Goal: Information Seeking & Learning: Check status

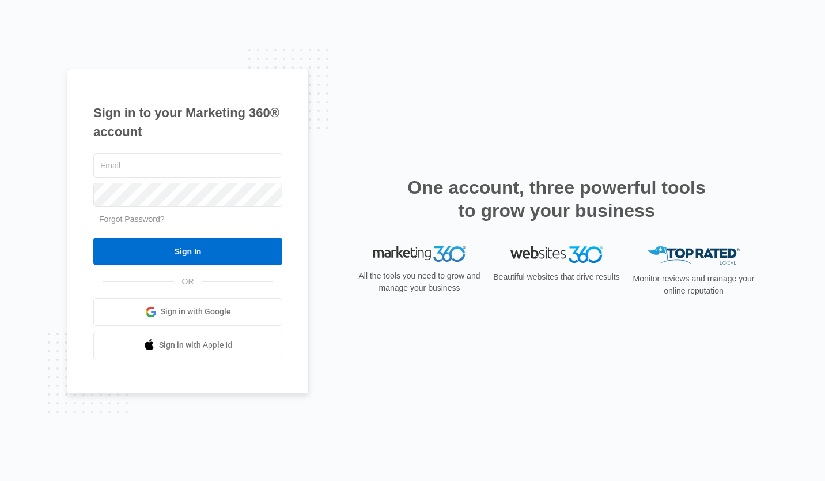
type input "[EMAIL_ADDRESS][DOMAIN_NAME]"
click at [179, 244] on input "Sign In" at bounding box center [187, 251] width 189 height 28
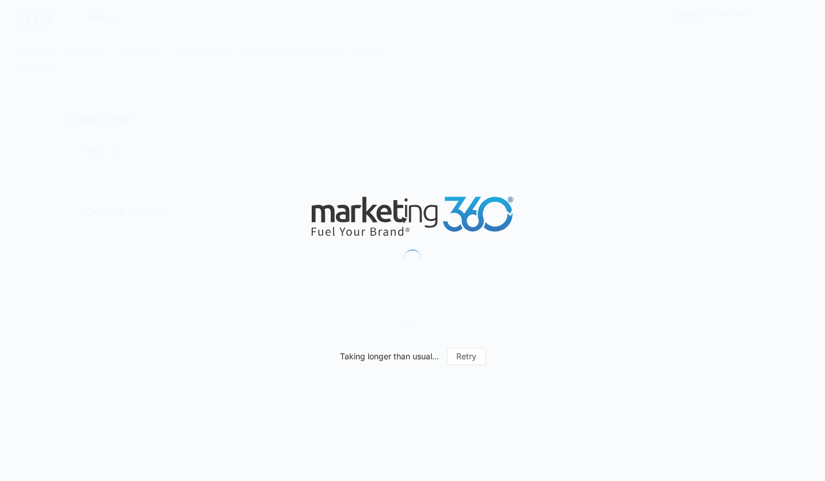
type input "[DATE]"
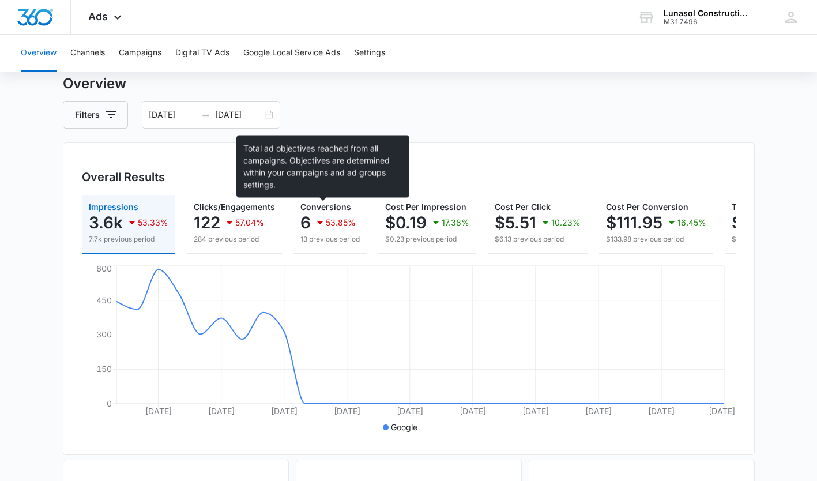
click at [335, 210] on span "Conversions" at bounding box center [325, 207] width 51 height 10
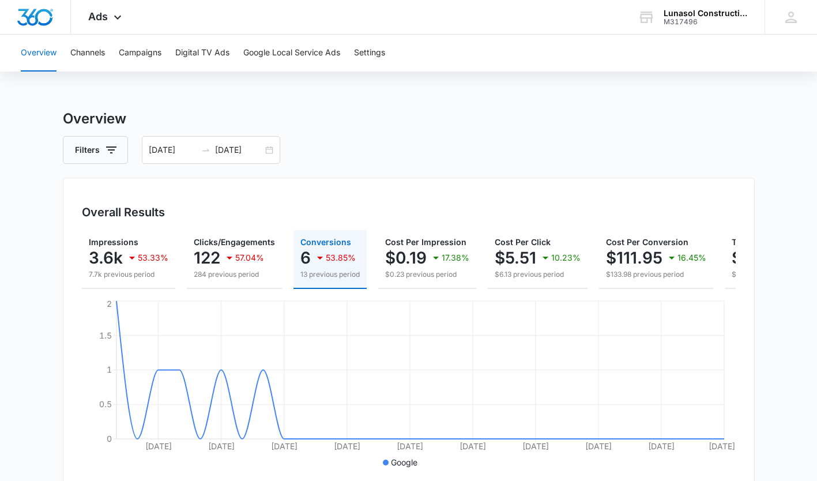
click at [113, 16] on icon at bounding box center [118, 17] width 14 height 14
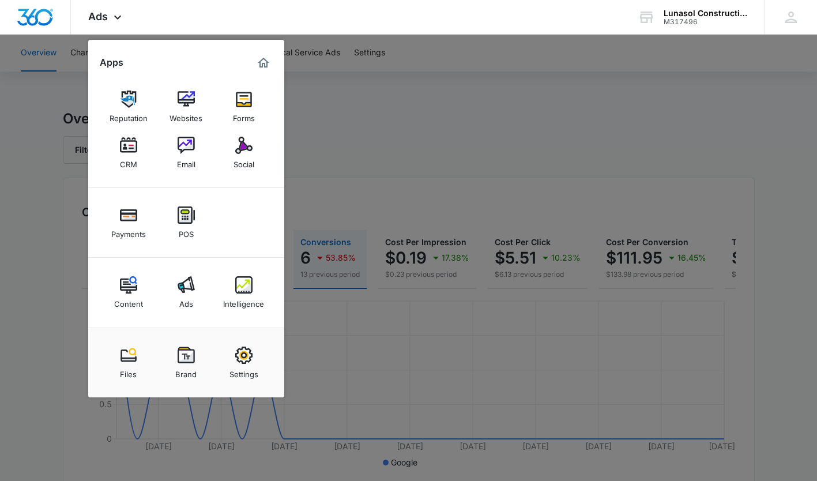
click at [252, 299] on div "Intelligence" at bounding box center [243, 300] width 41 height 15
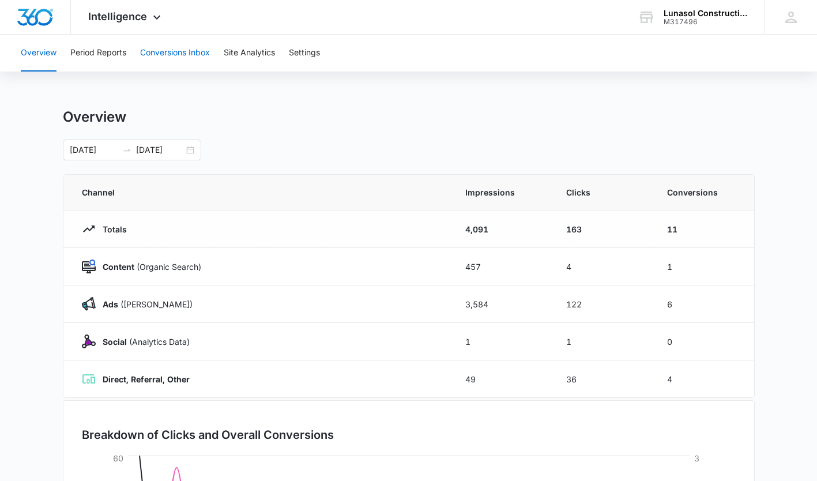
click at [178, 43] on button "Conversions Inbox" at bounding box center [175, 53] width 70 height 37
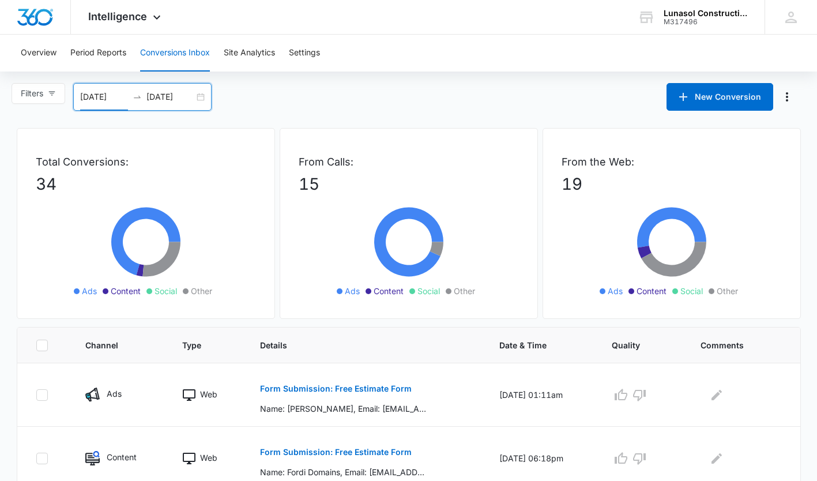
click at [107, 100] on input "08/11/2025" at bounding box center [104, 96] width 48 height 13
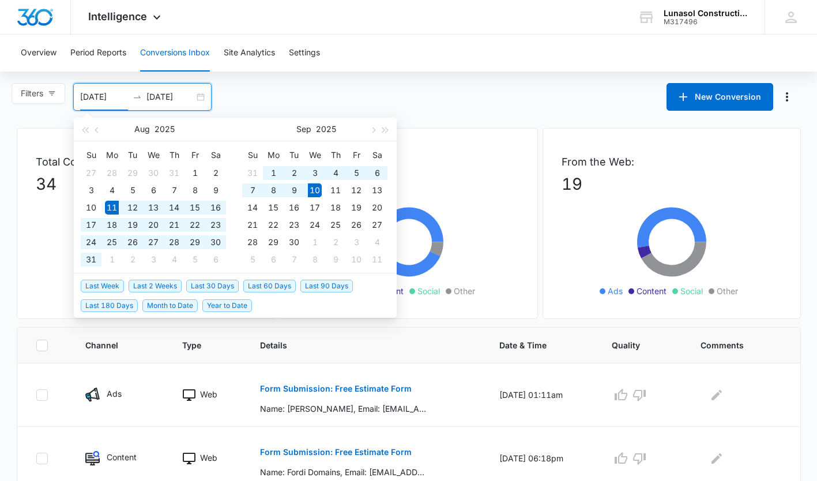
type input "09/01/2025"
click at [267, 173] on div "1" at bounding box center [273, 173] width 14 height 14
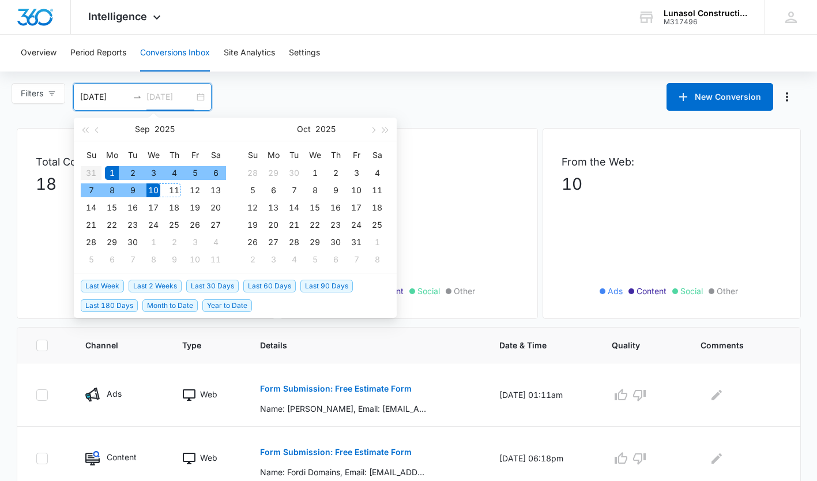
type input "09/10/2025"
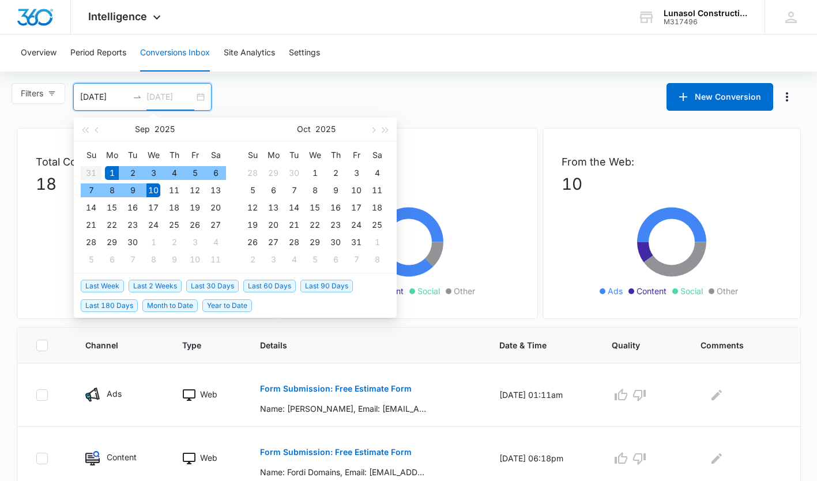
drag, startPoint x: 146, startPoint y: 192, endPoint x: 154, endPoint y: 191, distance: 8.7
click at [154, 191] on td "10" at bounding box center [153, 190] width 21 height 17
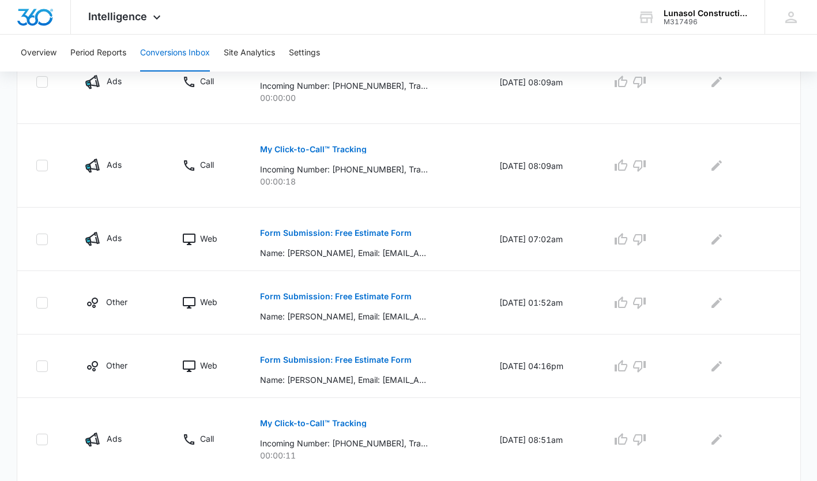
scroll to position [633, 0]
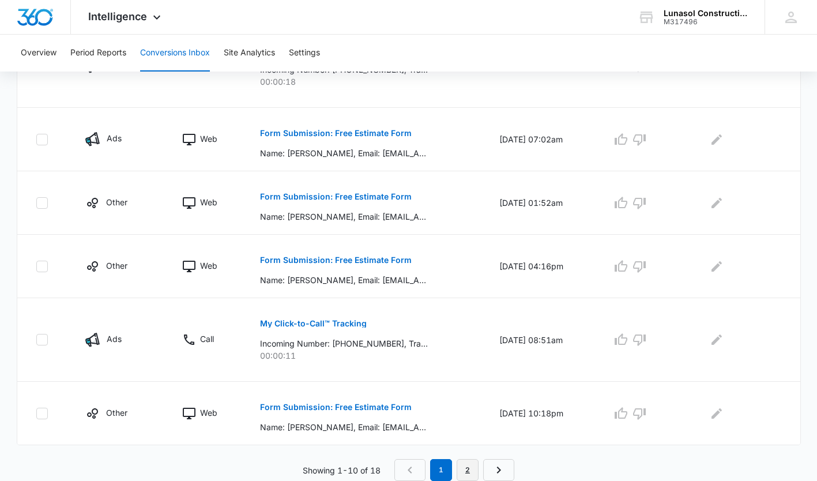
click at [471, 469] on link "2" at bounding box center [467, 470] width 22 height 22
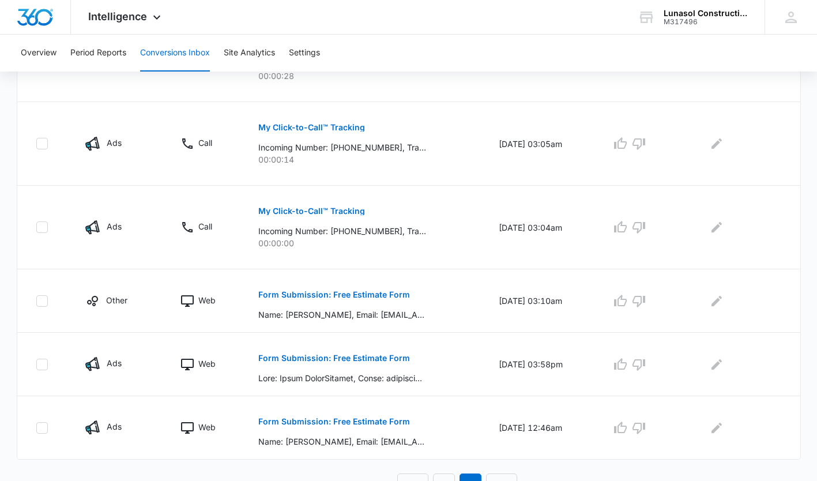
scroll to position [506, 0]
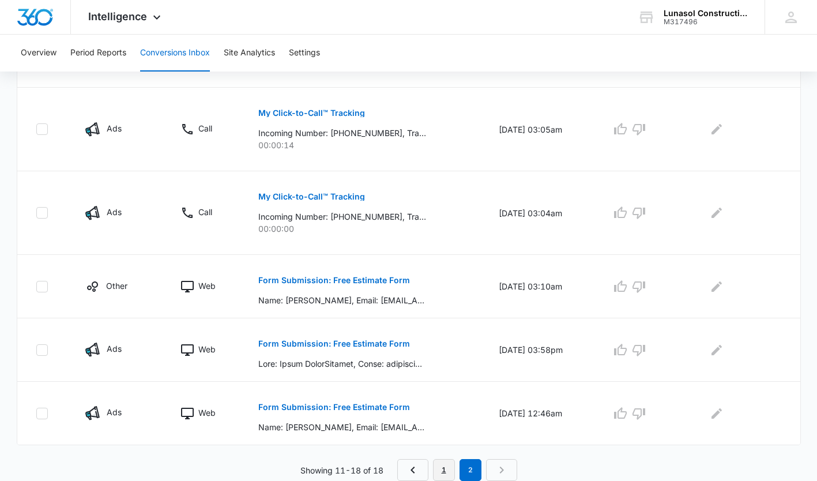
click at [440, 466] on link "1" at bounding box center [444, 470] width 22 height 22
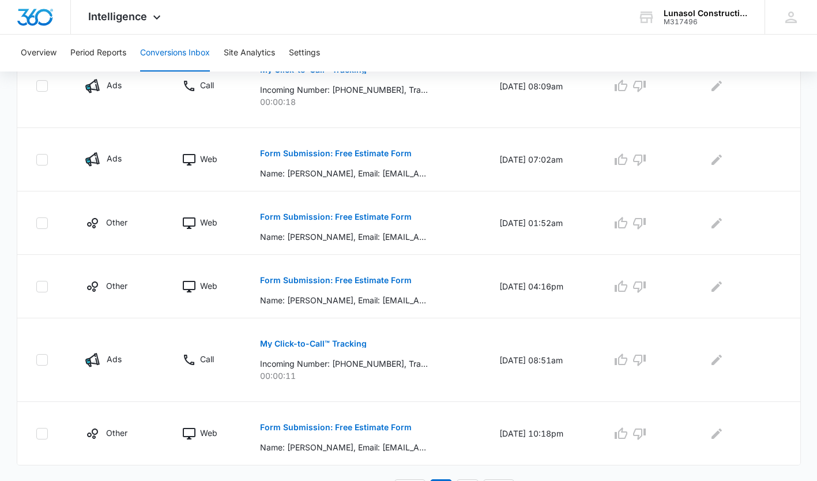
scroll to position [612, 0]
click at [434, 410] on td "Form Submission: Free Estimate Form Name: Judy Hansen, Email: jahansen21@hotmai…" at bounding box center [365, 433] width 239 height 63
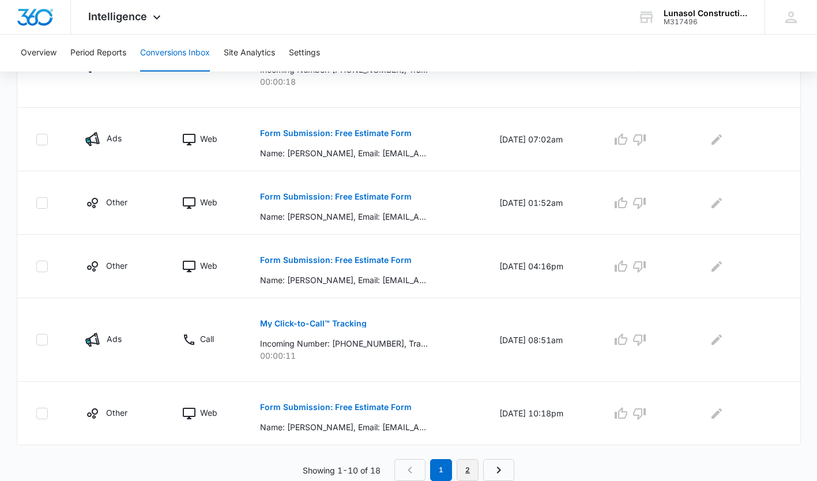
click at [474, 476] on link "2" at bounding box center [467, 470] width 22 height 22
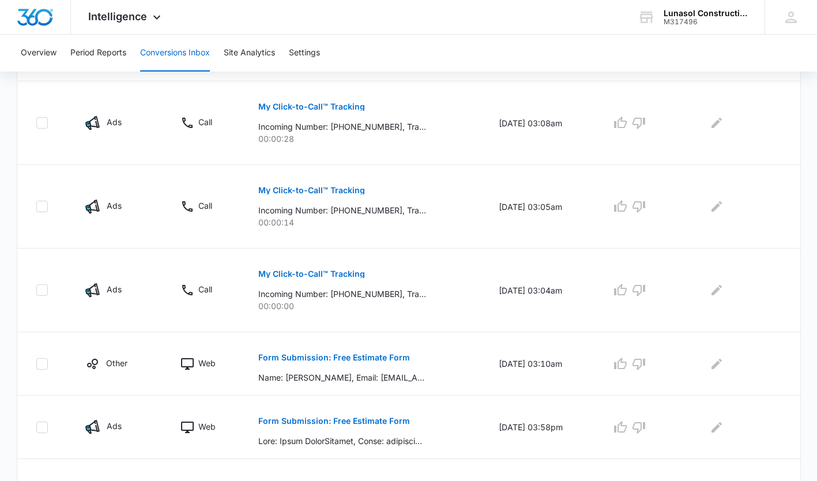
scroll to position [506, 0]
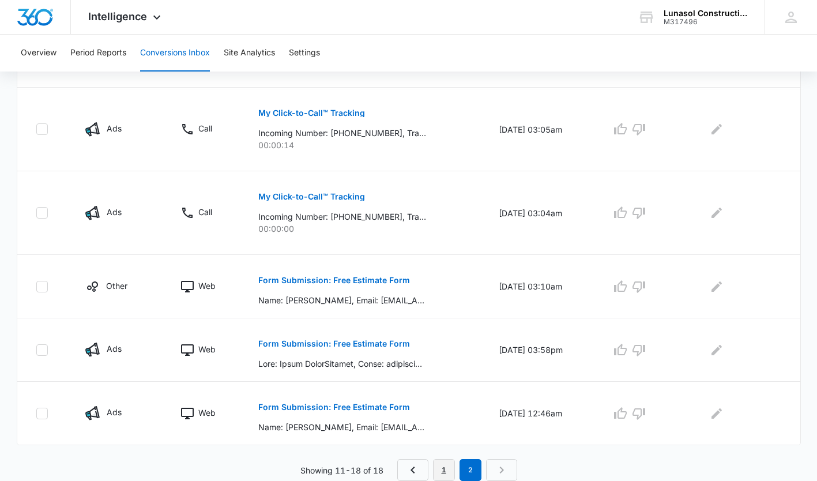
click at [438, 459] on link "1" at bounding box center [444, 470] width 22 height 22
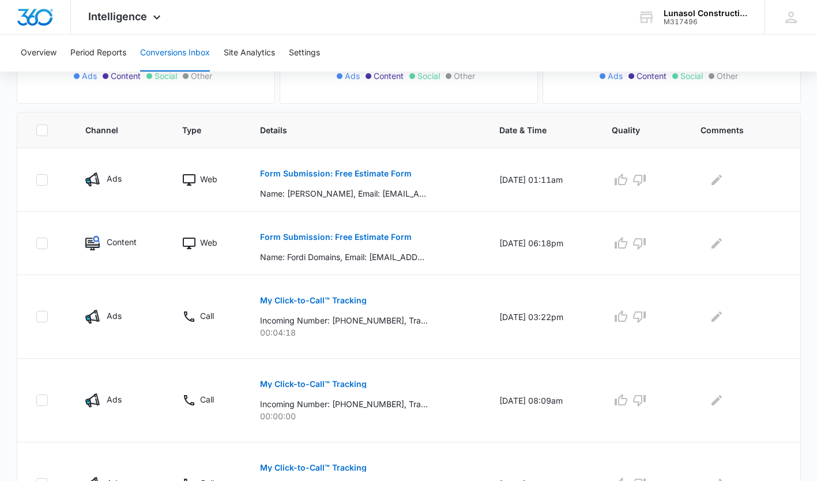
scroll to position [0, 0]
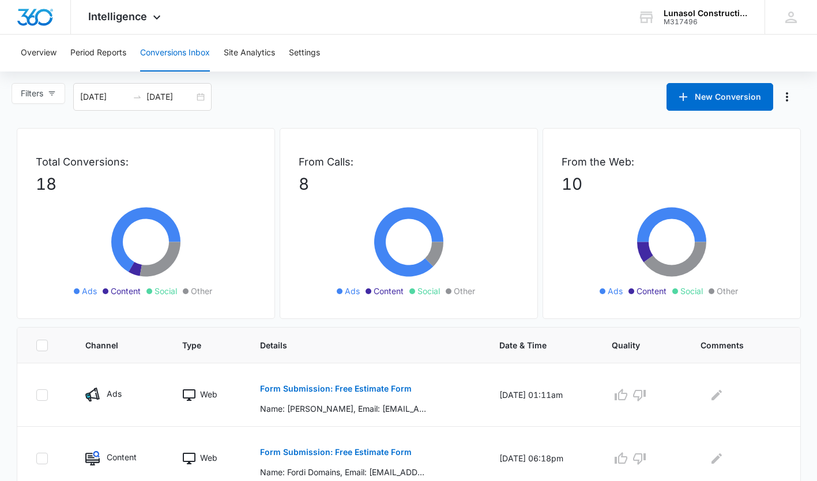
click at [145, 6] on div "Intelligence Apps Reputation Websites Forms CRM Email Social Payments POS Conte…" at bounding box center [126, 17] width 110 height 34
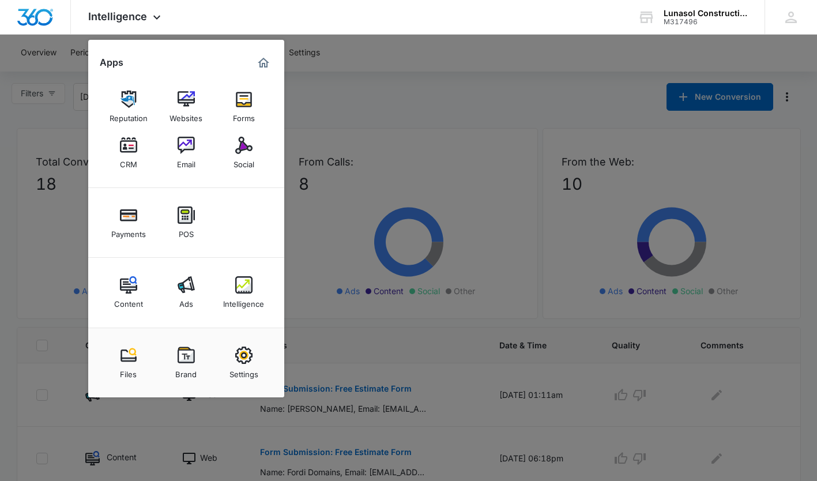
click at [183, 296] on div "Ads" at bounding box center [186, 300] width 14 height 15
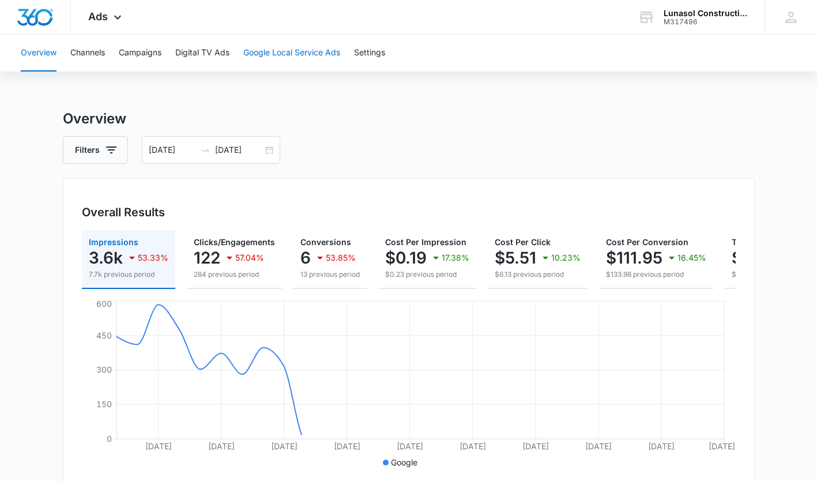
click at [304, 58] on button "Google Local Service Ads" at bounding box center [291, 53] width 97 height 37
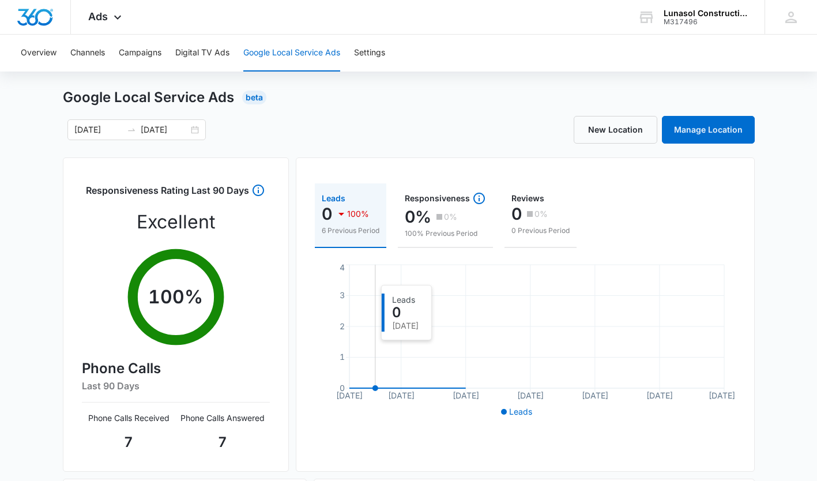
scroll to position [20, 0]
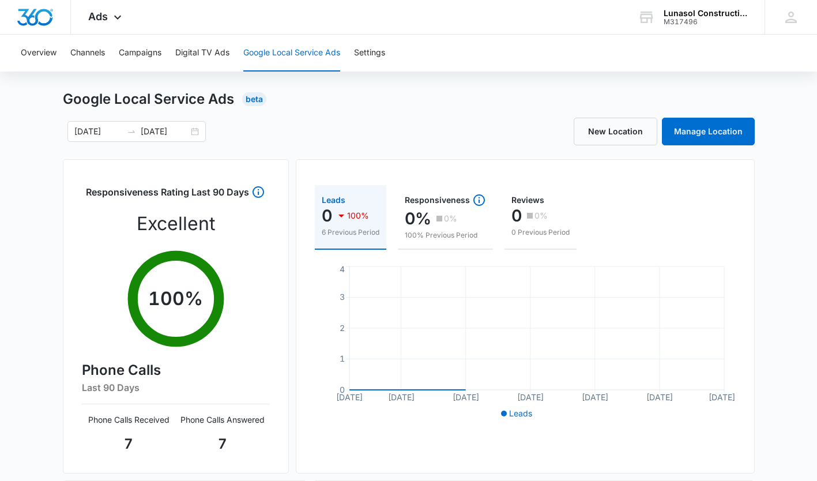
click at [455, 110] on div "Google Local Service Ads Beta 09/01/2025 09/30/2025 New Location Manage Locatio…" at bounding box center [409, 389] width 692 height 600
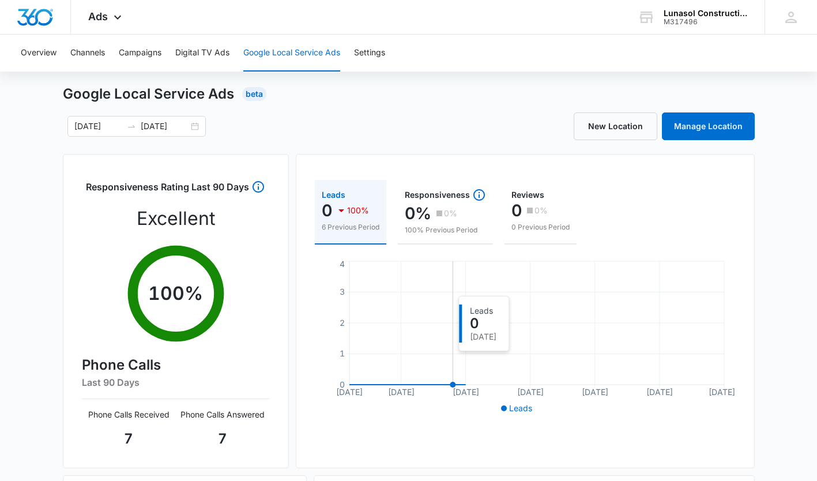
scroll to position [0, 0]
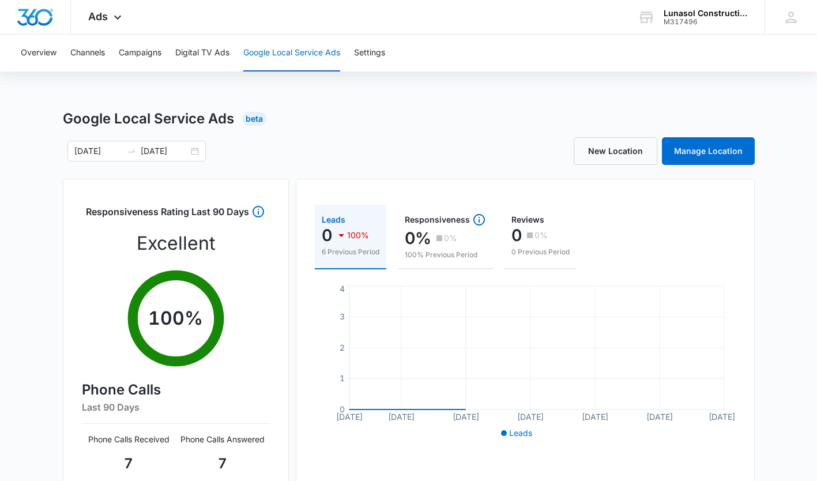
click at [426, 124] on div "Google Local Service Ads Beta" at bounding box center [409, 118] width 692 height 21
click at [41, 63] on button "Overview" at bounding box center [39, 53] width 36 height 37
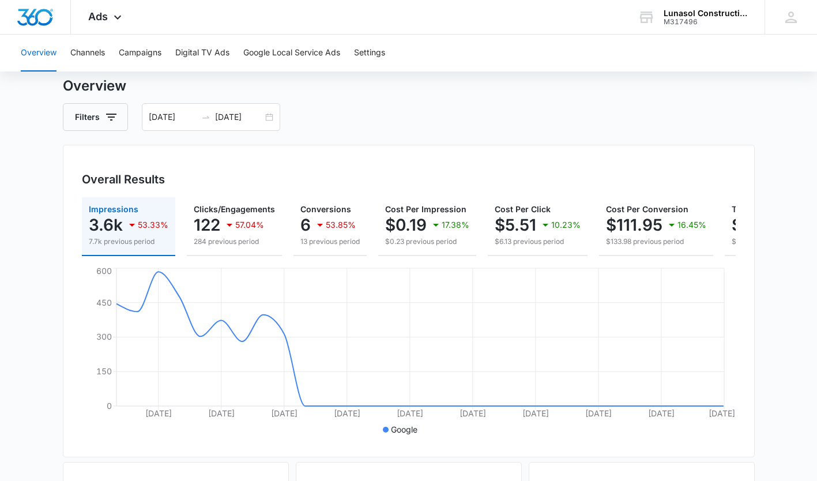
scroll to position [34, 0]
click at [185, 116] on input "09/01/2025" at bounding box center [173, 116] width 48 height 13
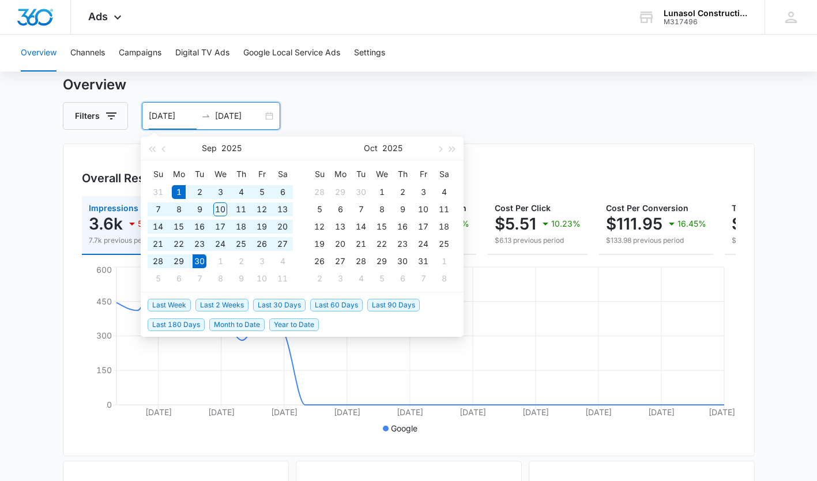
click at [167, 153] on button "button" at bounding box center [164, 148] width 13 height 23
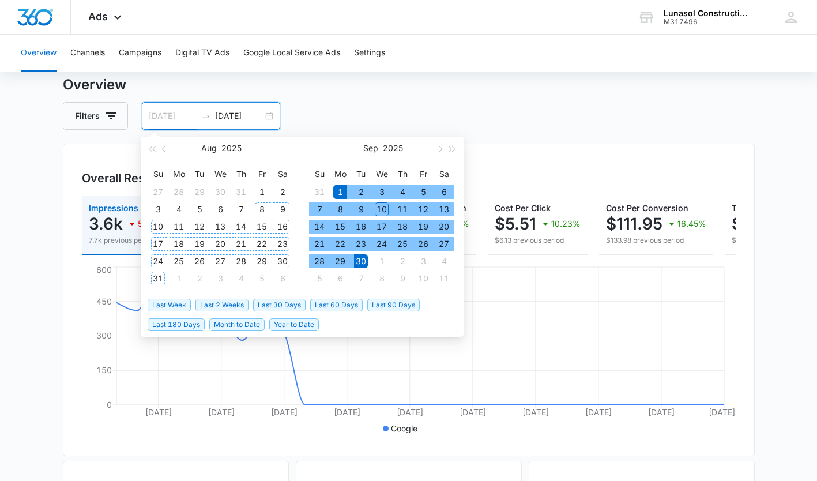
type input "08/01/2025"
click at [260, 192] on div "1" at bounding box center [262, 192] width 14 height 14
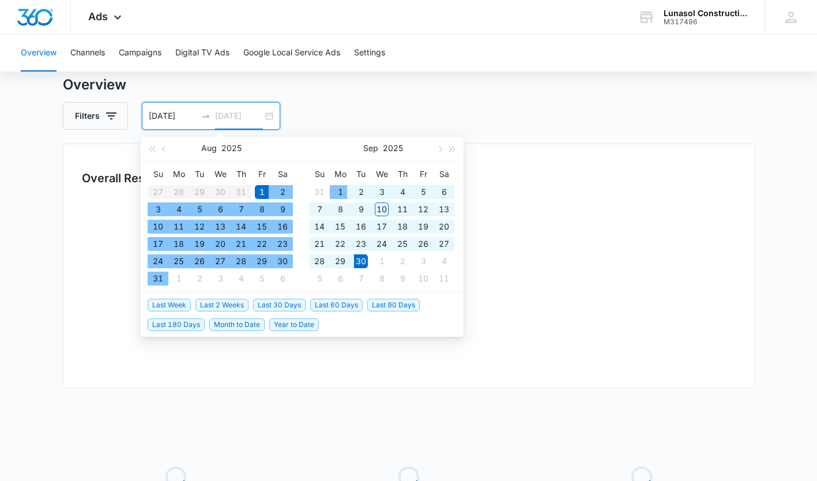
type input "08/31/2025"
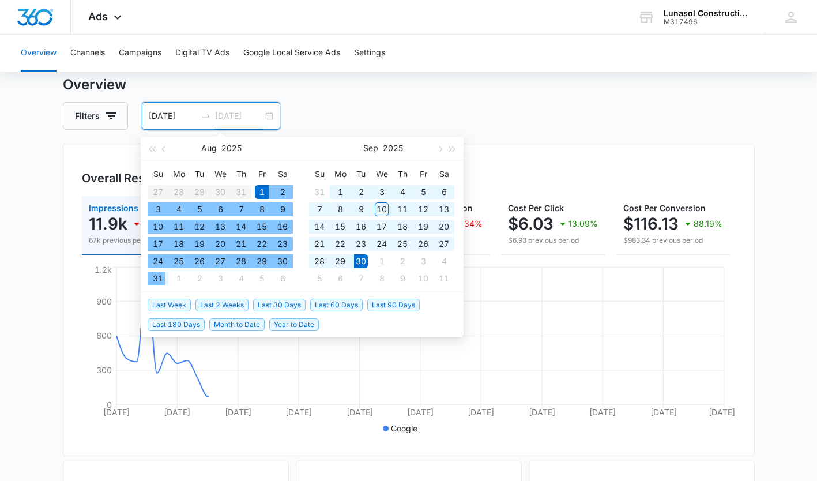
click at [164, 278] on div "31" at bounding box center [158, 278] width 14 height 14
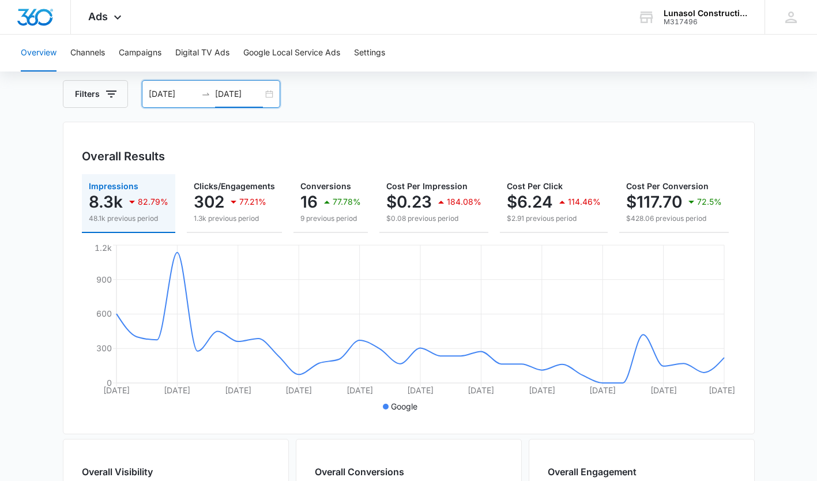
scroll to position [43, 0]
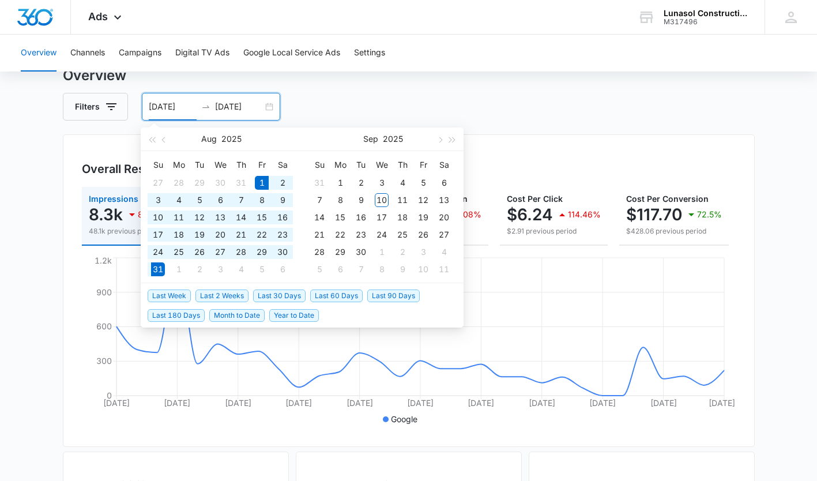
click at [184, 108] on input "08/01/2025" at bounding box center [173, 106] width 48 height 13
click at [165, 144] on button "button" at bounding box center [164, 138] width 13 height 23
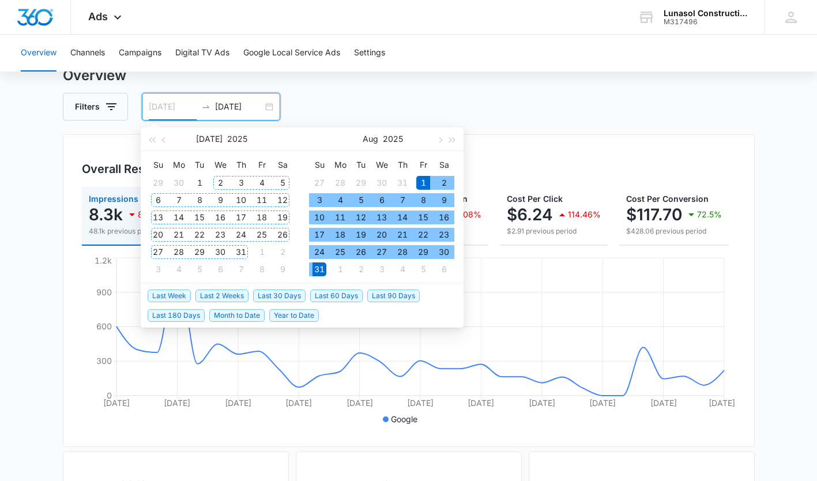
type input "07/01/2025"
click at [203, 178] on div "1" at bounding box center [199, 183] width 14 height 14
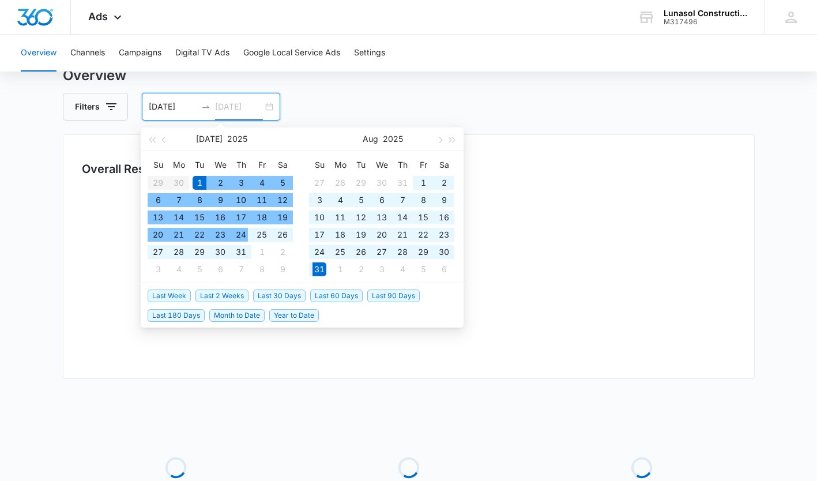
type input "07/31/2025"
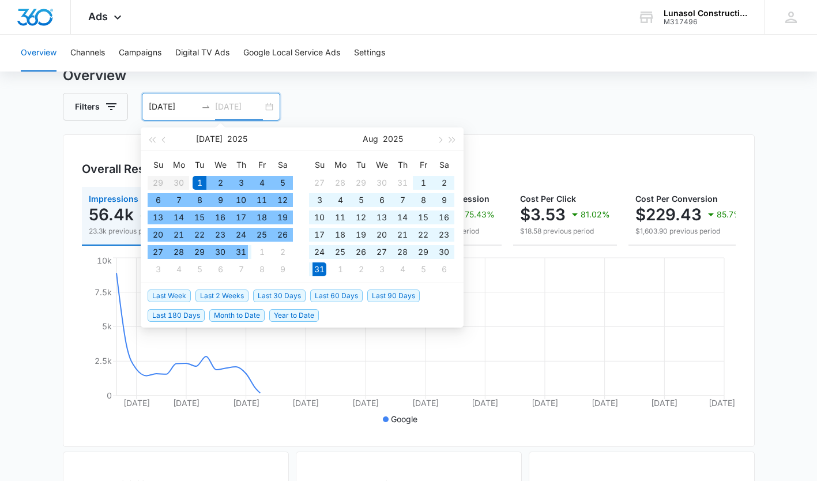
click at [242, 253] on div "31" at bounding box center [241, 252] width 14 height 14
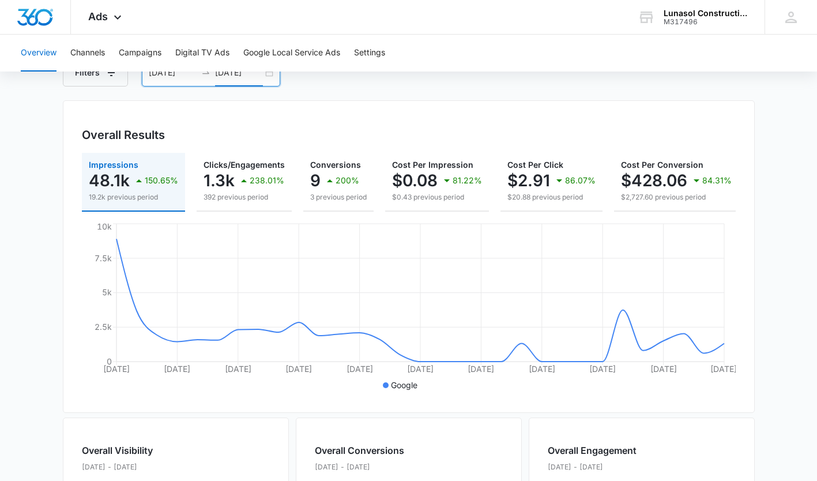
scroll to position [0, 0]
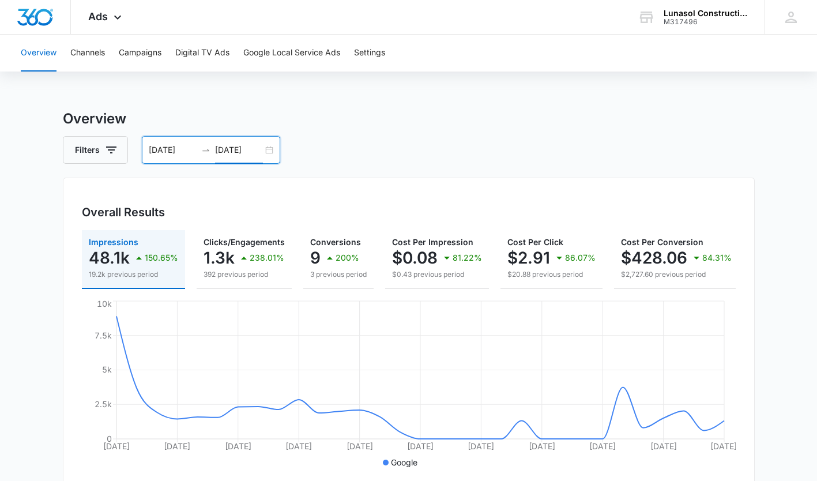
click at [270, 154] on div "07/01/2025 07/31/2025" at bounding box center [211, 150] width 138 height 28
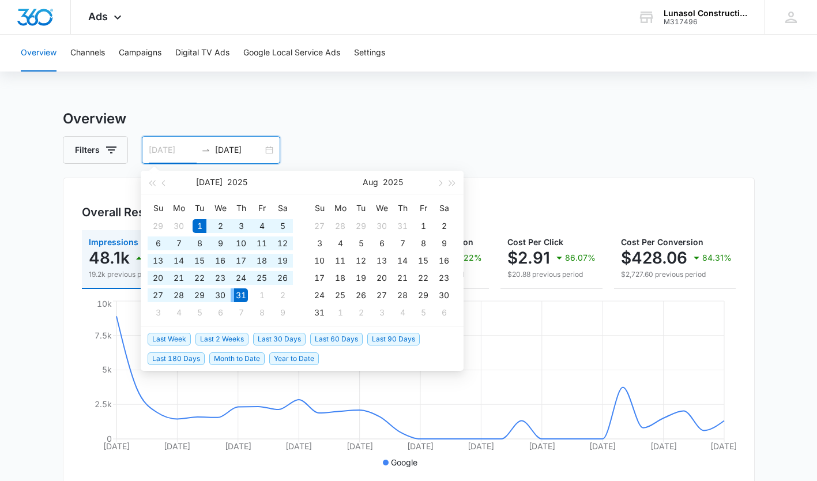
type input "08/01/2025"
click at [426, 225] on div "1" at bounding box center [423, 226] width 14 height 14
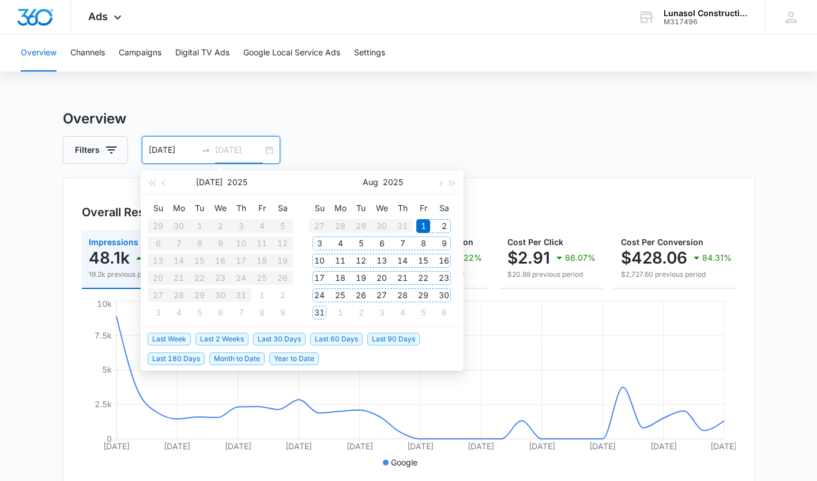
type input "08/31/2025"
click at [322, 312] on div "31" at bounding box center [319, 312] width 14 height 14
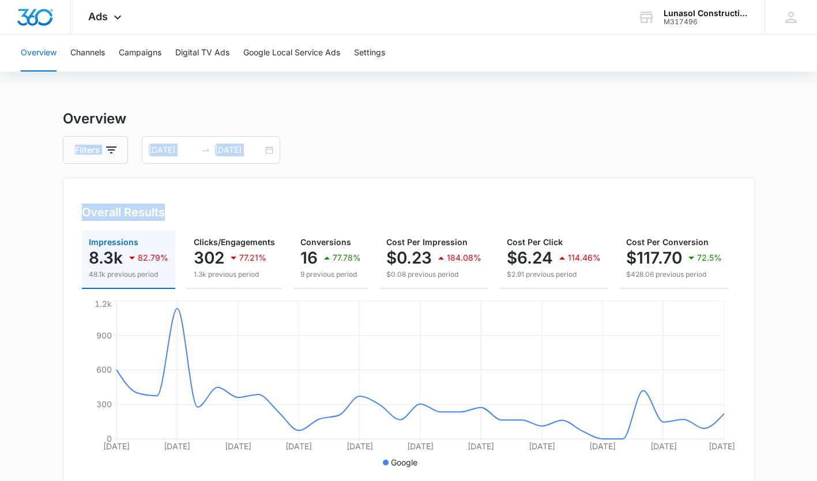
drag, startPoint x: 432, startPoint y: 118, endPoint x: 292, endPoint y: 172, distance: 150.2
drag, startPoint x: 292, startPoint y: 172, endPoint x: 437, endPoint y: 146, distance: 148.1
click at [437, 146] on div "Filters 08/01/2025 08/31/2025" at bounding box center [409, 150] width 692 height 28
click at [503, 183] on div "Overall Results Impressions 8.3k 82.79% 48.1k previous period Clicks/Engagement…" at bounding box center [409, 334] width 692 height 312
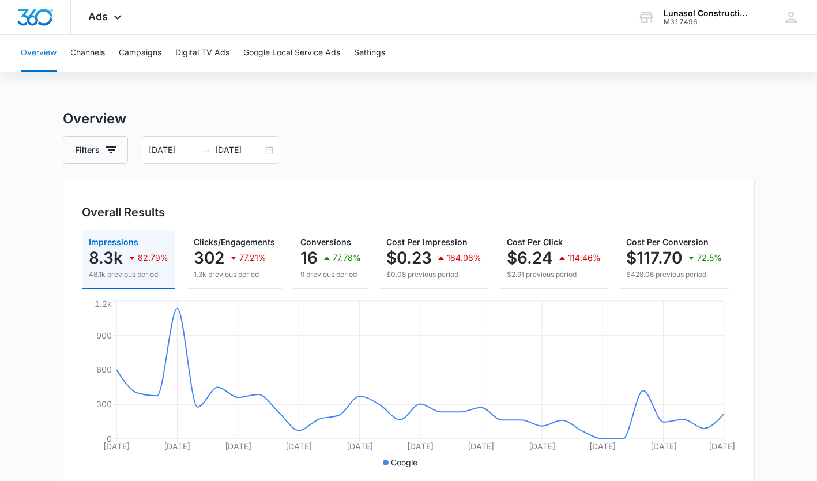
click at [386, 148] on div "Filters 08/01/2025 08/31/2025" at bounding box center [409, 150] width 692 height 28
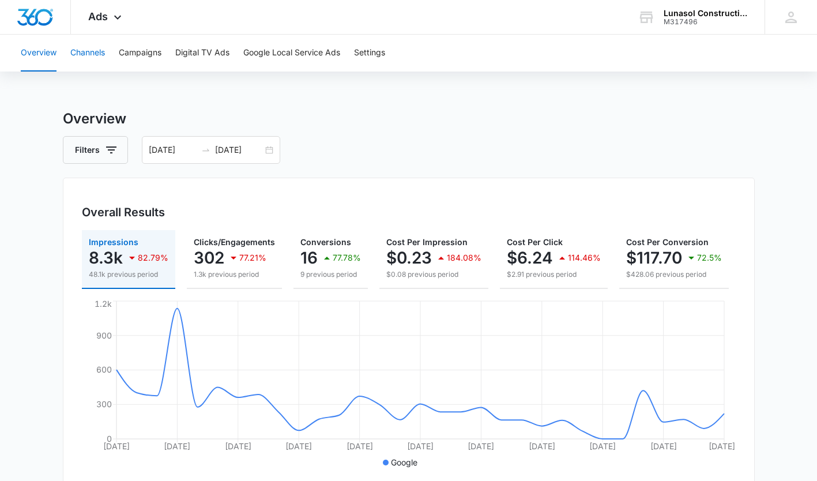
click at [89, 55] on button "Channels" at bounding box center [87, 53] width 35 height 37
click at [145, 48] on button "Campaigns" at bounding box center [140, 53] width 43 height 37
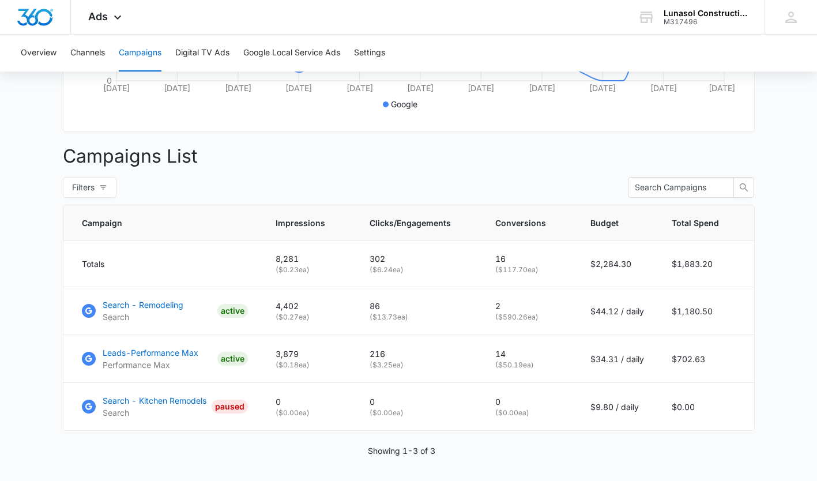
scroll to position [398, 0]
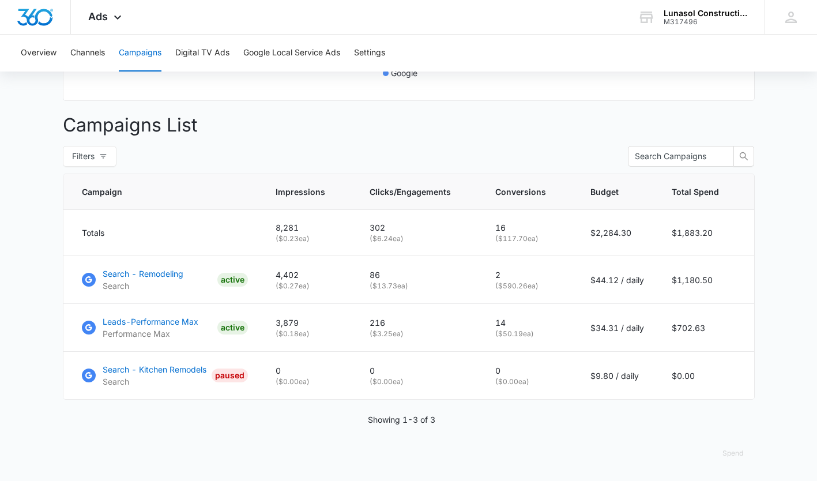
click at [300, 113] on p "Campaigns List" at bounding box center [409, 125] width 692 height 28
drag, startPoint x: 300, startPoint y: 113, endPoint x: 273, endPoint y: 149, distance: 45.3
click at [273, 149] on div "Filters" at bounding box center [409, 156] width 692 height 21
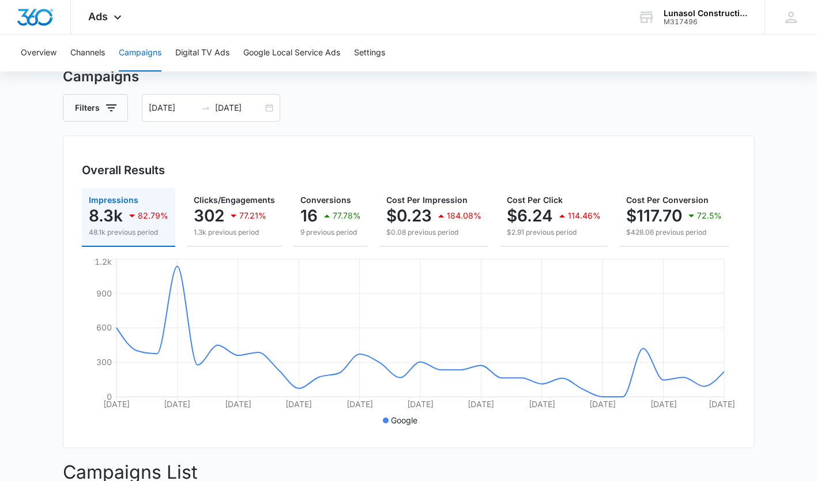
scroll to position [40, 0]
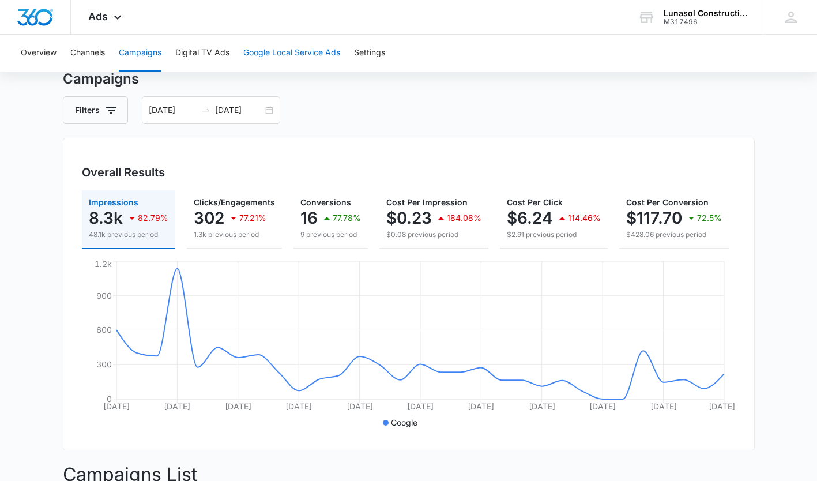
click at [276, 55] on button "Google Local Service Ads" at bounding box center [291, 53] width 97 height 37
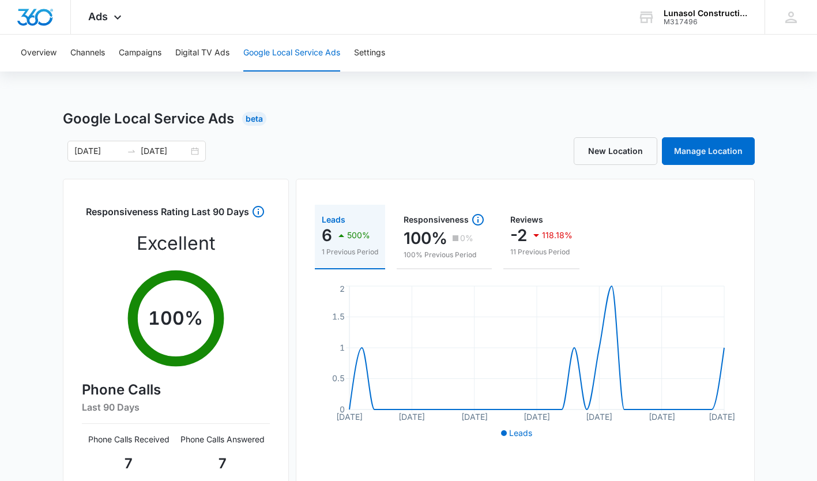
click at [379, 129] on div "Google Local Service Ads Beta" at bounding box center [409, 118] width 692 height 21
click at [120, 29] on div "Ads Apps Reputation Websites Forms CRM Email Social Payments POS Content Ads In…" at bounding box center [106, 17] width 71 height 34
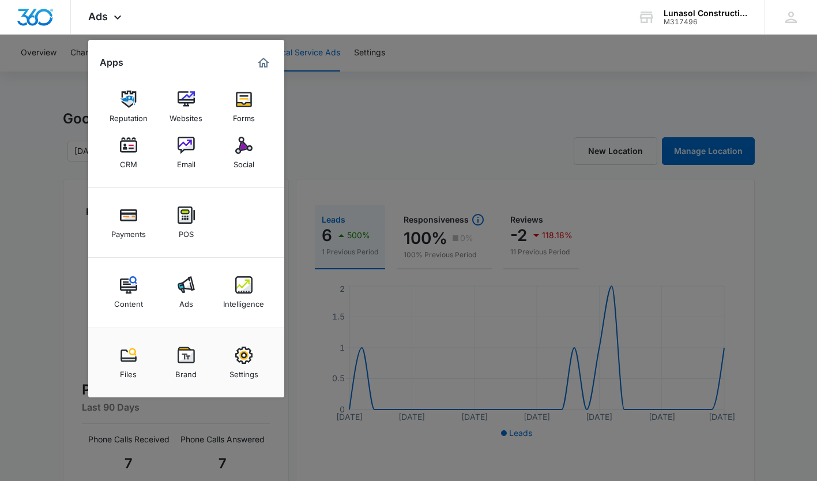
click at [250, 288] on img at bounding box center [243, 284] width 17 height 17
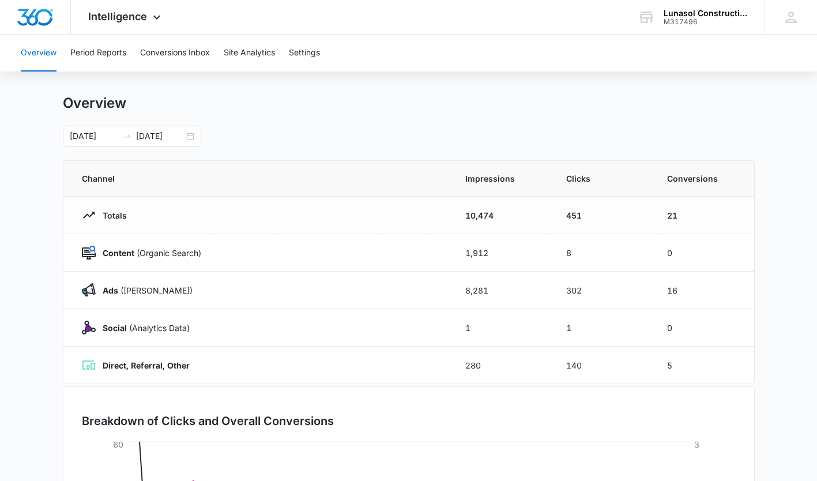
scroll to position [13, 0]
drag, startPoint x: 373, startPoint y: 126, endPoint x: 335, endPoint y: 126, distance: 38.0
click at [335, 126] on div "Overview 08/01/2025 08/31/2025" at bounding box center [409, 122] width 692 height 52
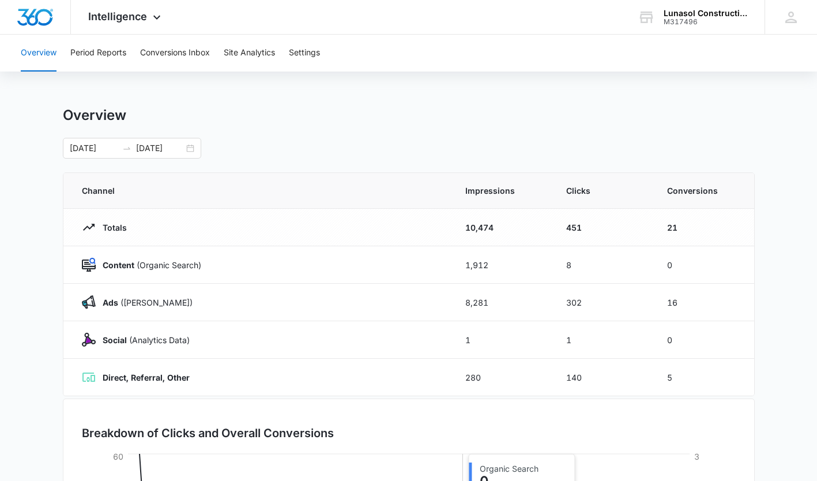
scroll to position [0, 0]
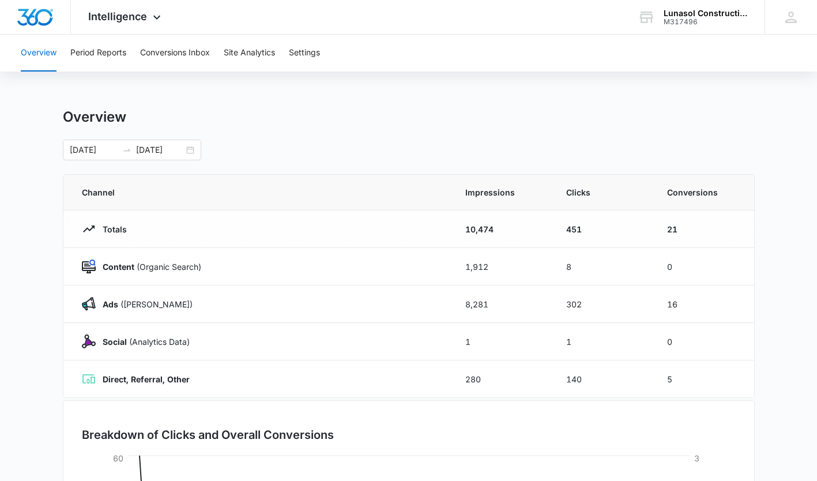
click at [215, 270] on div "Content (Organic Search)" at bounding box center [260, 266] width 356 height 14
click at [97, 62] on button "Period Reports" at bounding box center [98, 53] width 56 height 37
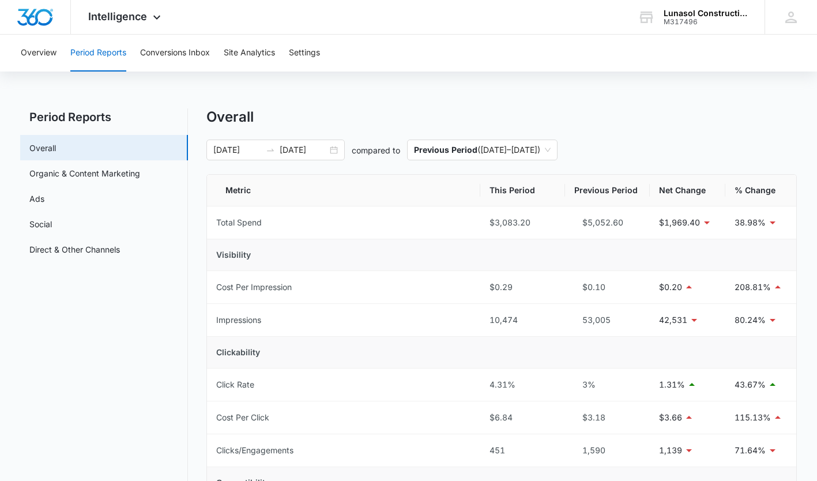
click at [120, 171] on link "Organic & Content Marketing" at bounding box center [84, 173] width 111 height 12
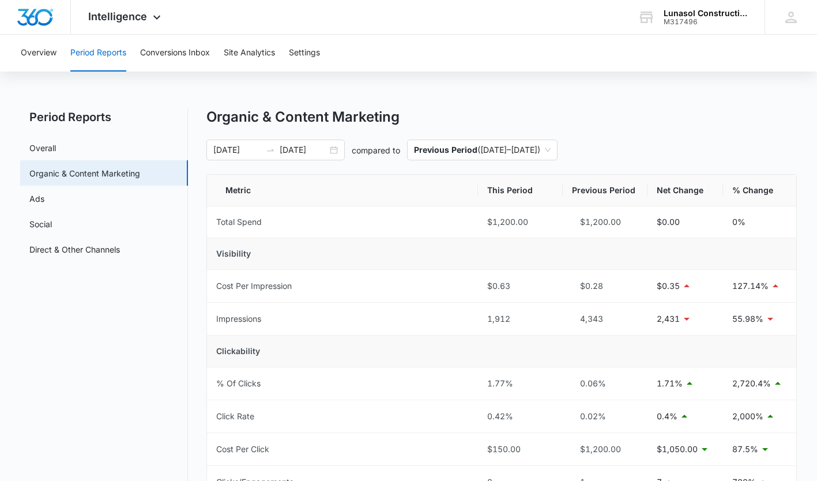
click at [411, 100] on div "Overview Period Reports Conversions Inbox Site Analytics Settings Period Report…" at bounding box center [408, 471] width 817 height 873
click at [191, 61] on button "Conversions Inbox" at bounding box center [175, 53] width 70 height 37
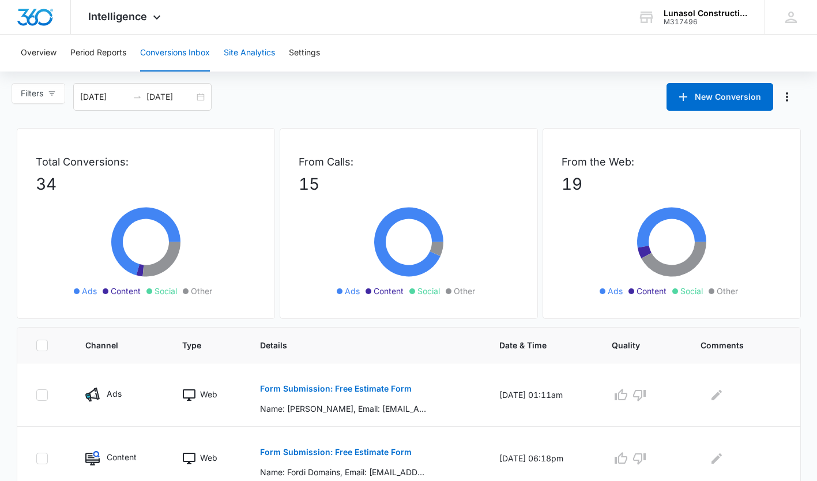
click at [247, 52] on button "Site Analytics" at bounding box center [249, 53] width 51 height 37
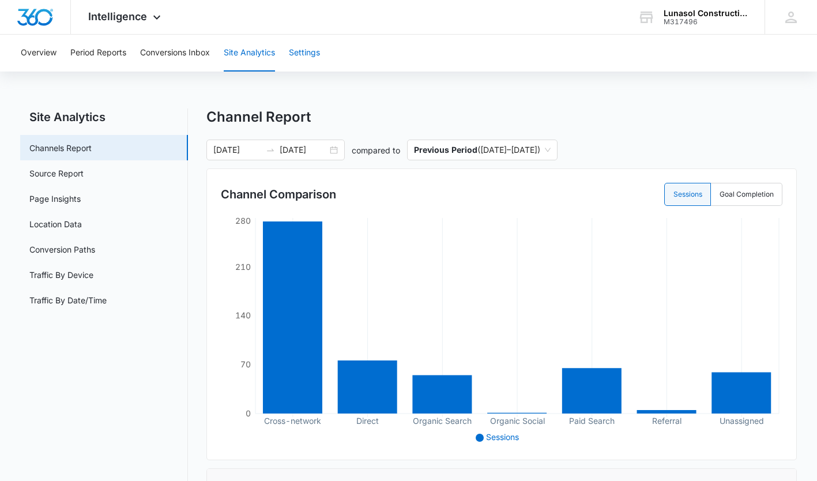
click at [316, 64] on button "Settings" at bounding box center [304, 53] width 31 height 37
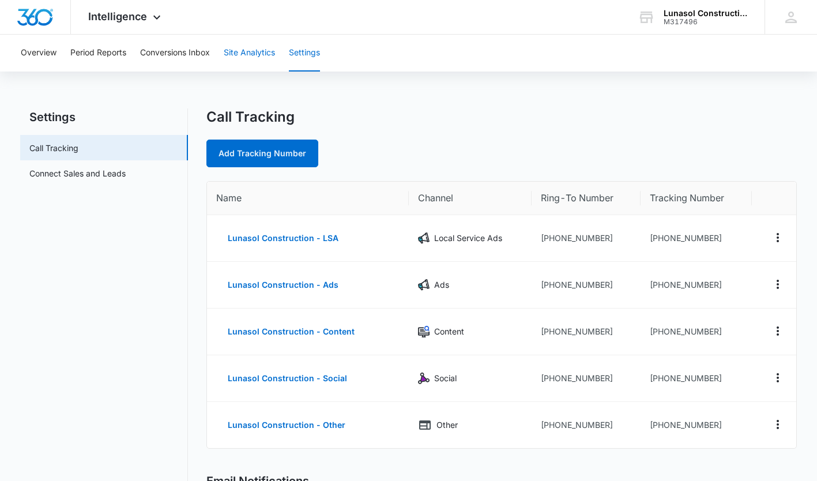
click at [240, 52] on button "Site Analytics" at bounding box center [249, 53] width 51 height 37
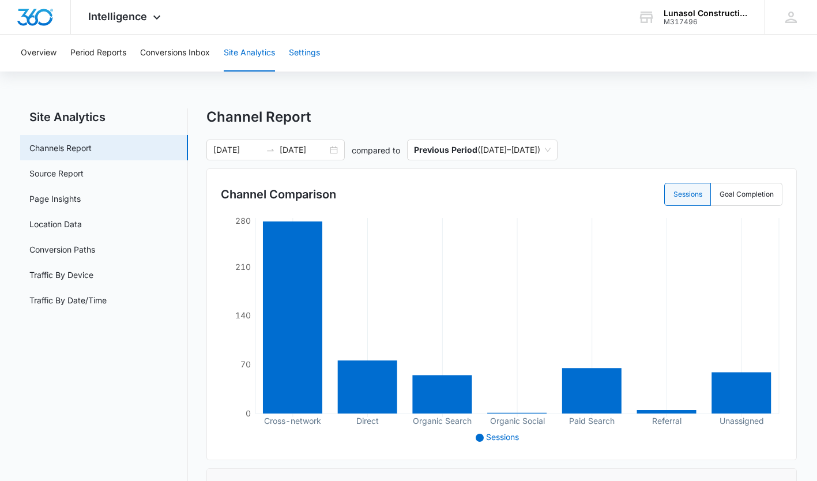
click at [301, 58] on button "Settings" at bounding box center [304, 53] width 31 height 37
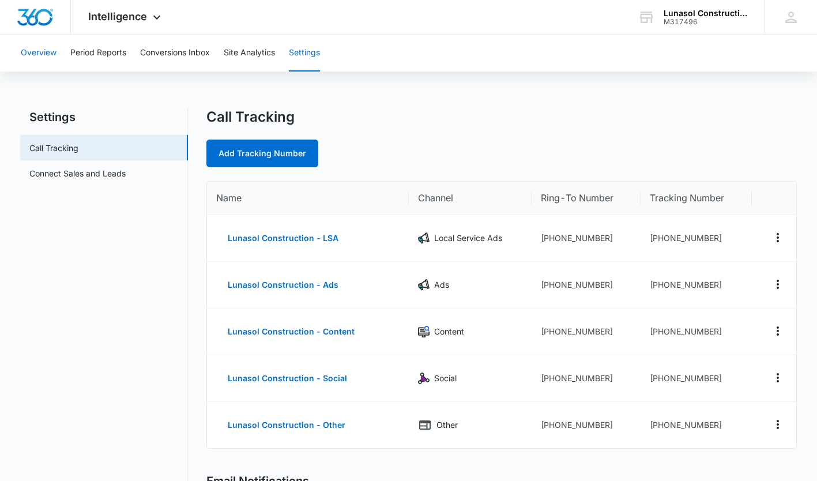
click at [46, 45] on button "Overview" at bounding box center [39, 53] width 36 height 37
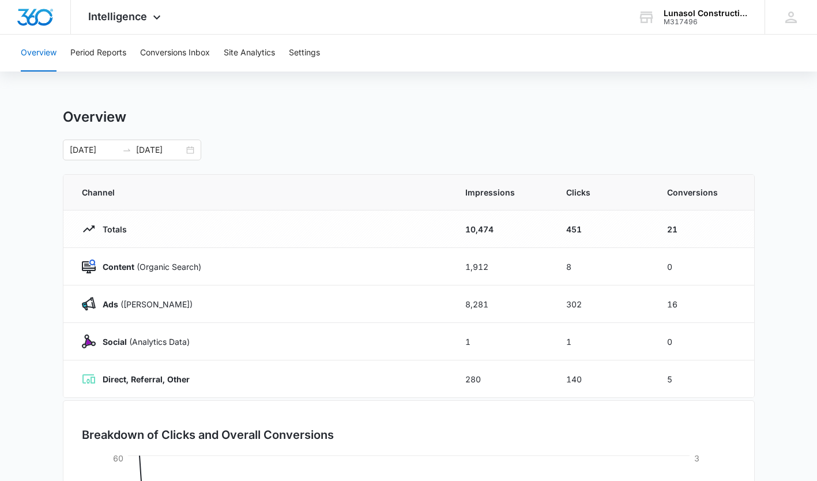
click at [156, 19] on icon at bounding box center [156, 17] width 7 height 4
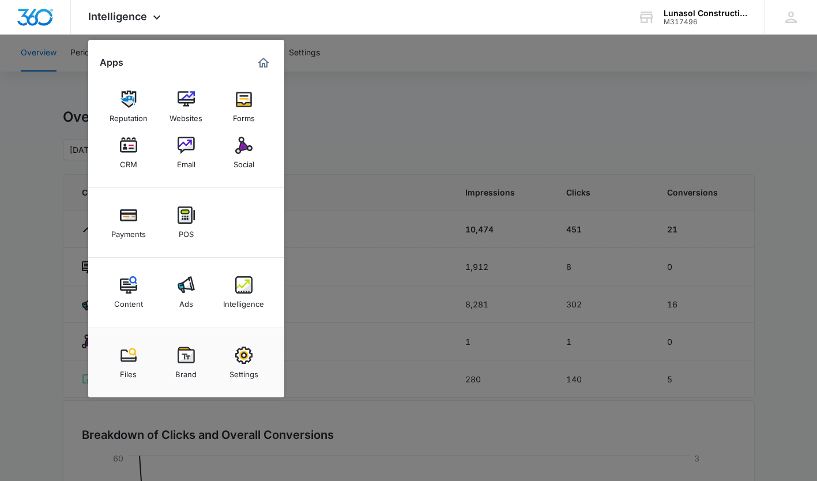
click at [130, 296] on div "Content" at bounding box center [128, 300] width 29 height 15
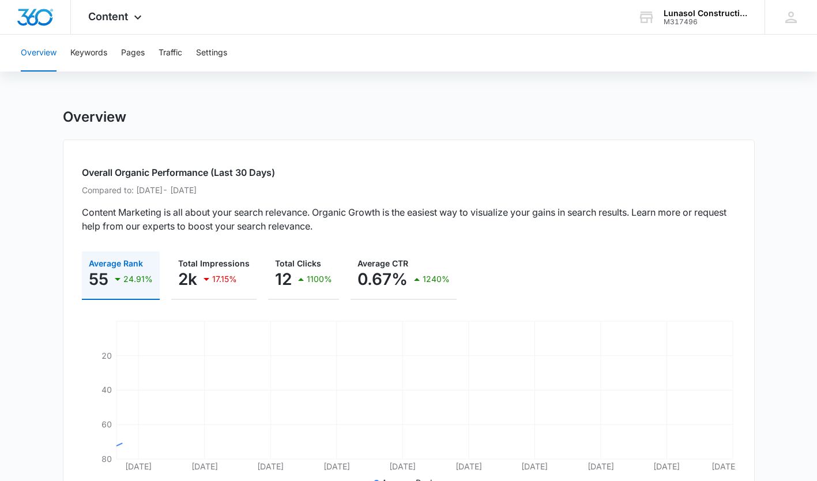
click at [145, 13] on div "Content Apps Reputation Websites Forms CRM Email Social Payments POS Content Ad…" at bounding box center [116, 17] width 91 height 34
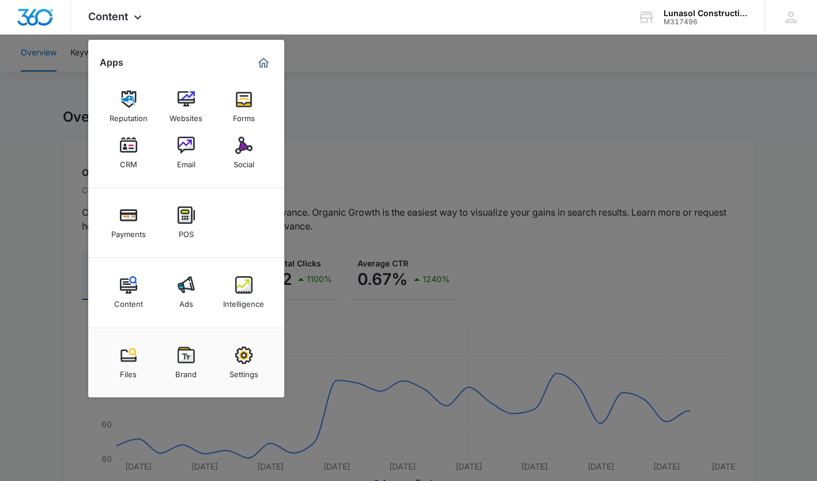
click at [187, 292] on img at bounding box center [186, 284] width 17 height 17
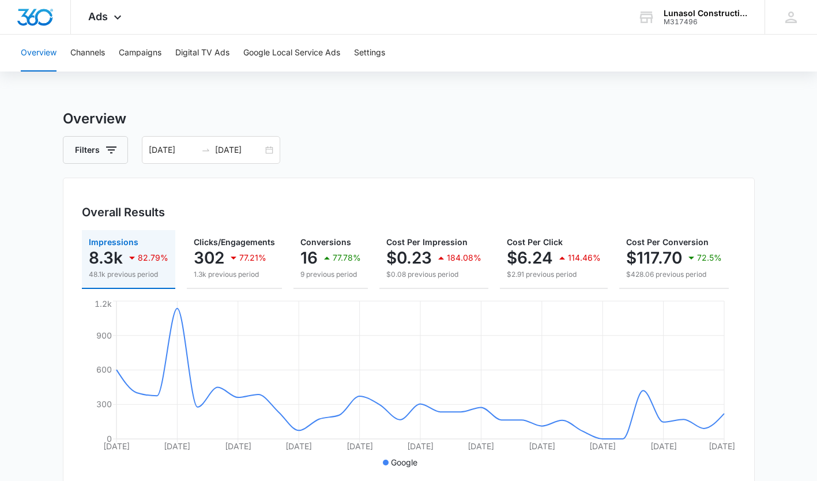
click at [400, 146] on div "Filters 08/01/2025 08/31/2025" at bounding box center [409, 150] width 692 height 28
click at [115, 16] on icon at bounding box center [118, 17] width 14 height 14
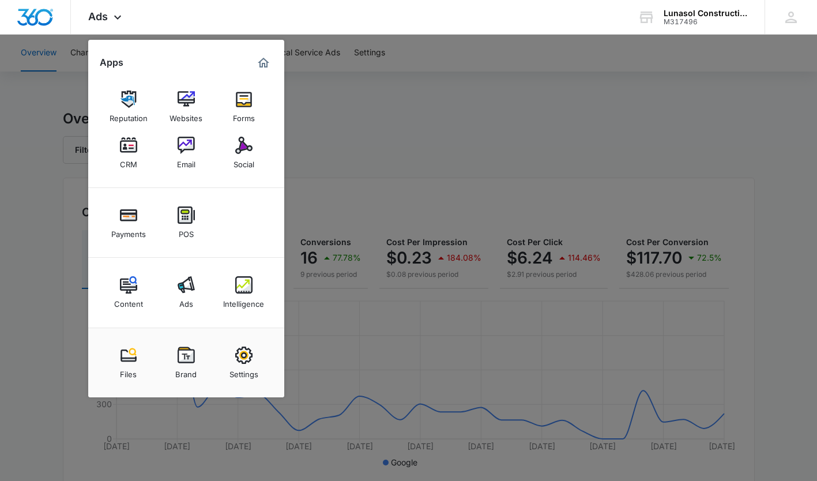
click at [181, 285] on img at bounding box center [186, 284] width 17 height 17
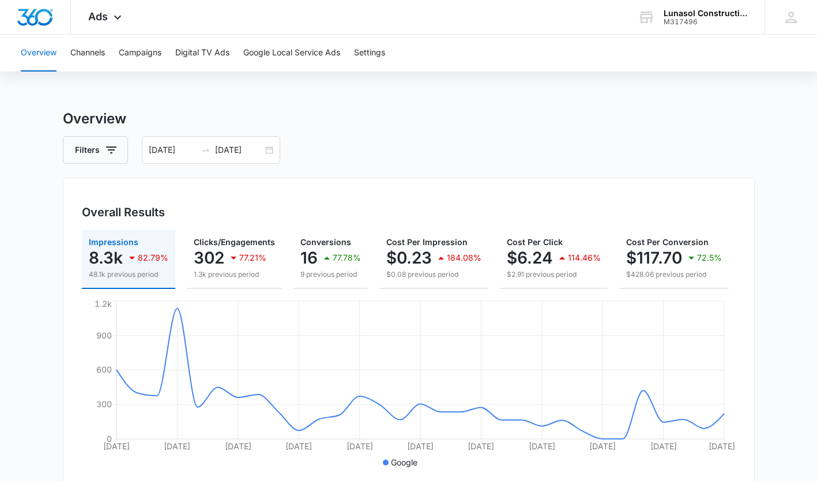
click at [48, 51] on button "Overview" at bounding box center [39, 53] width 36 height 37
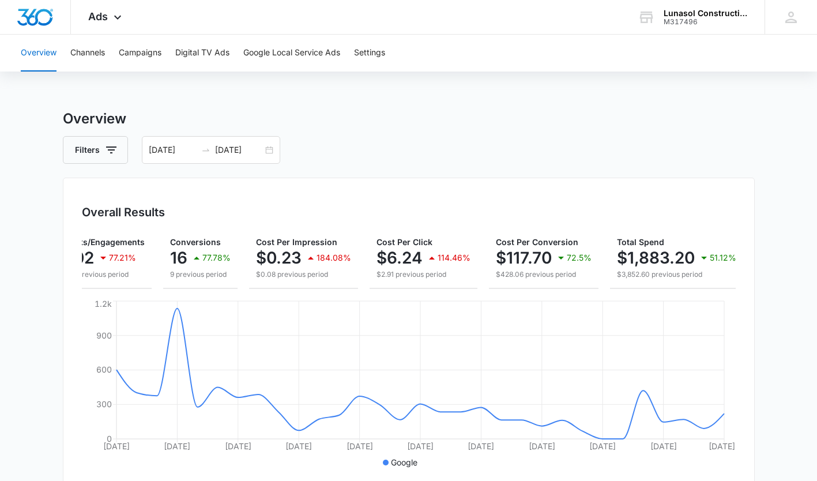
scroll to position [0, 141]
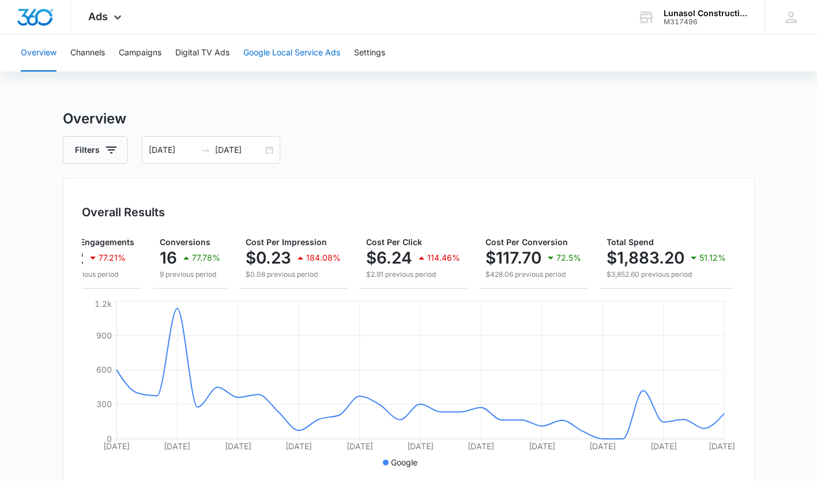
click at [307, 59] on button "Google Local Service Ads" at bounding box center [291, 53] width 97 height 37
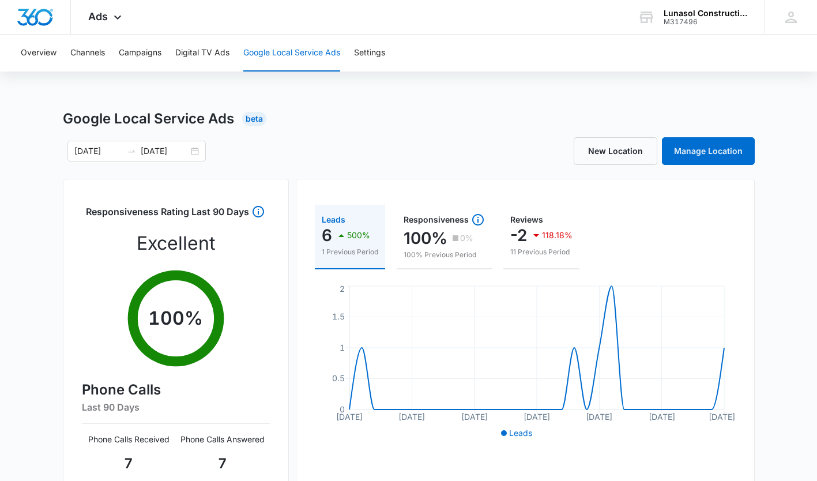
scroll to position [228, 0]
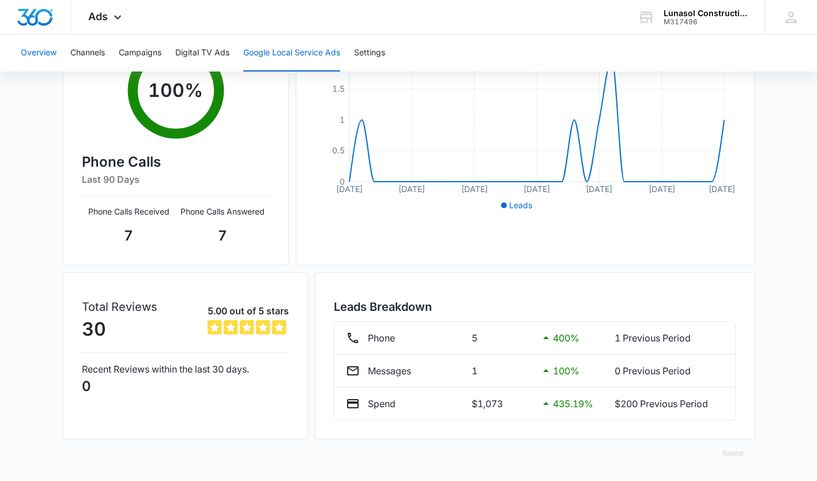
click at [39, 44] on button "Overview" at bounding box center [39, 53] width 36 height 37
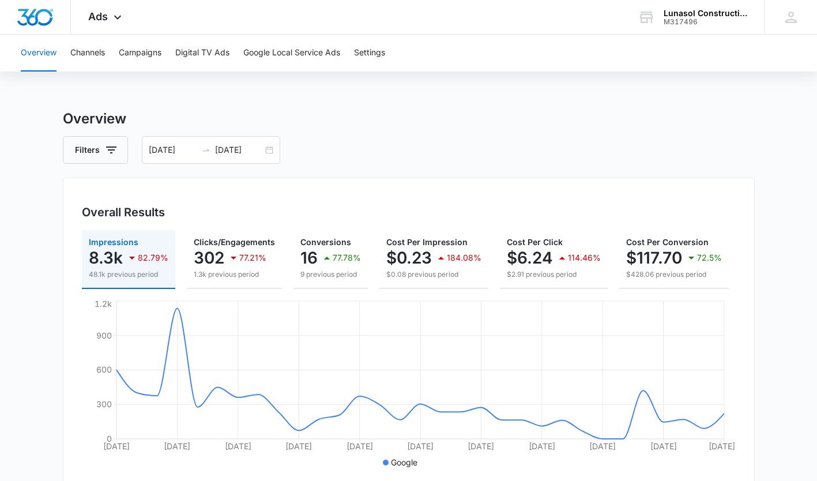
scroll to position [0, 141]
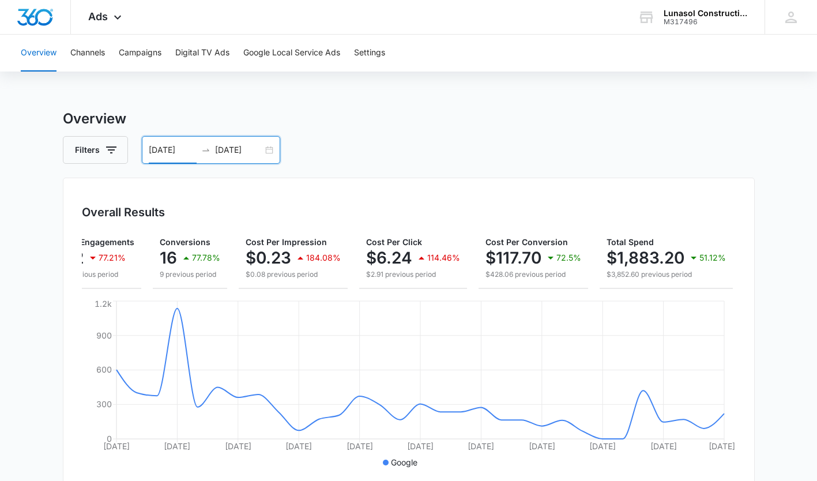
click at [182, 154] on input "08/01/2025" at bounding box center [173, 150] width 48 height 13
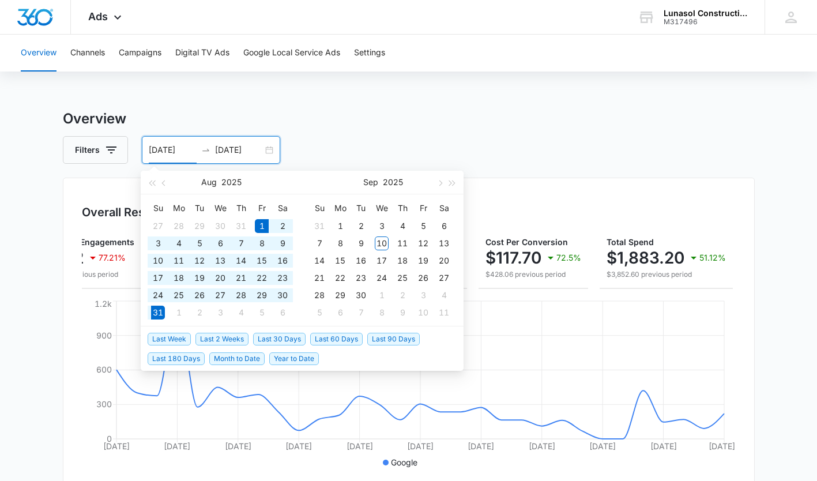
click at [164, 183] on span "button" at bounding box center [165, 183] width 6 height 6
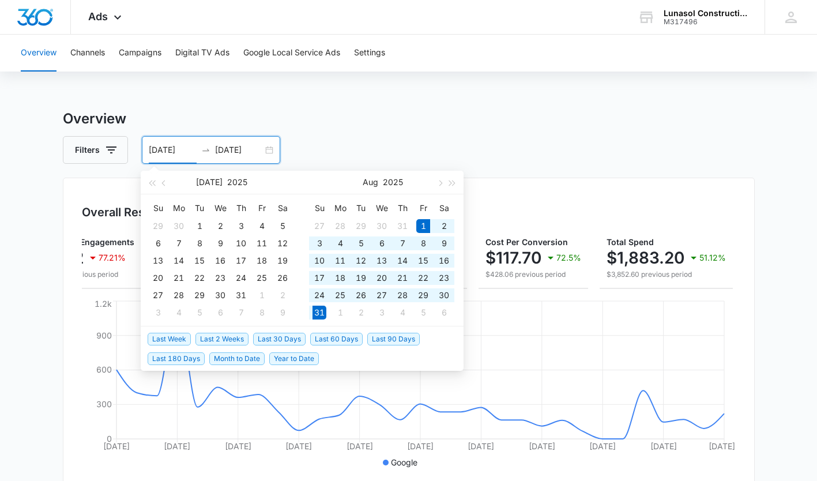
click at [164, 183] on span "button" at bounding box center [165, 183] width 6 height 6
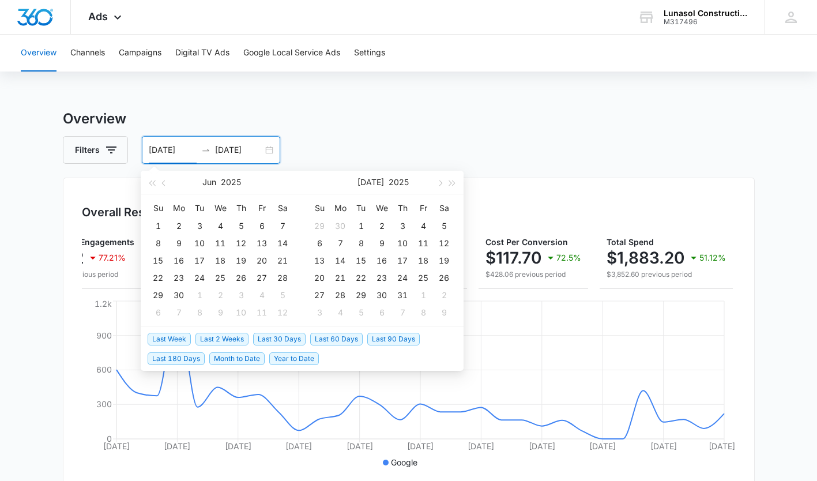
type input "06/01/2025"
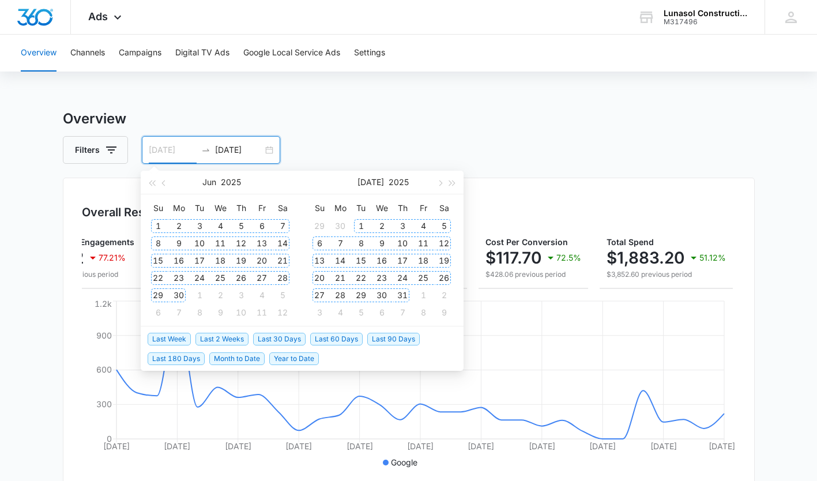
click at [156, 224] on div "1" at bounding box center [158, 226] width 14 height 14
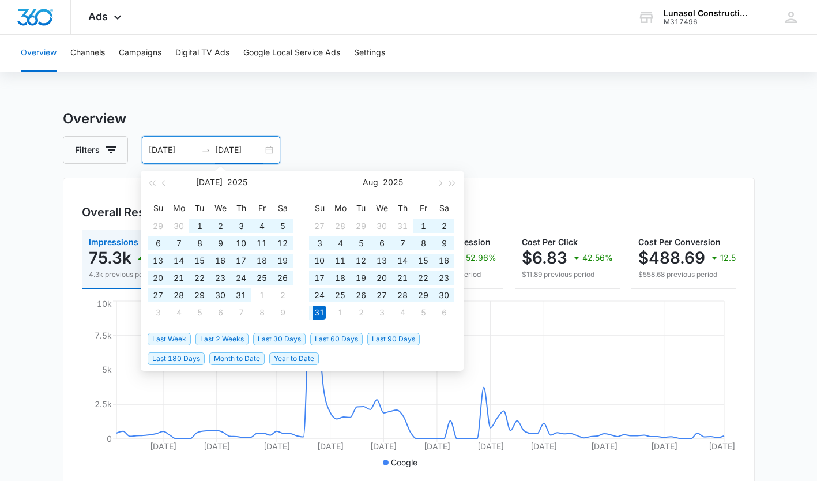
click at [161, 187] on button "button" at bounding box center [164, 182] width 13 height 23
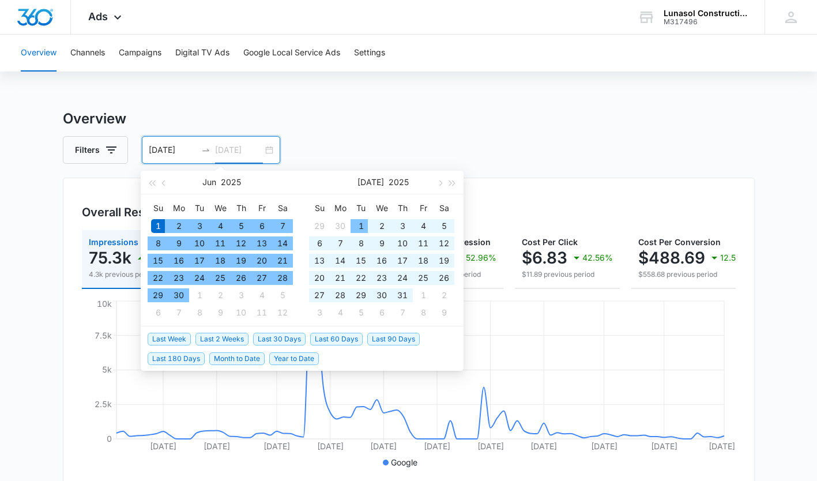
type input "06/30/2025"
click at [176, 297] on div "30" at bounding box center [179, 295] width 14 height 14
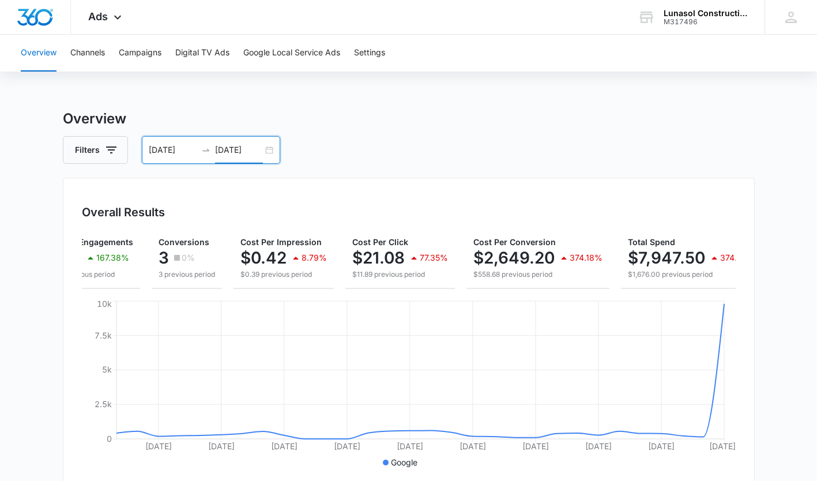
scroll to position [0, 182]
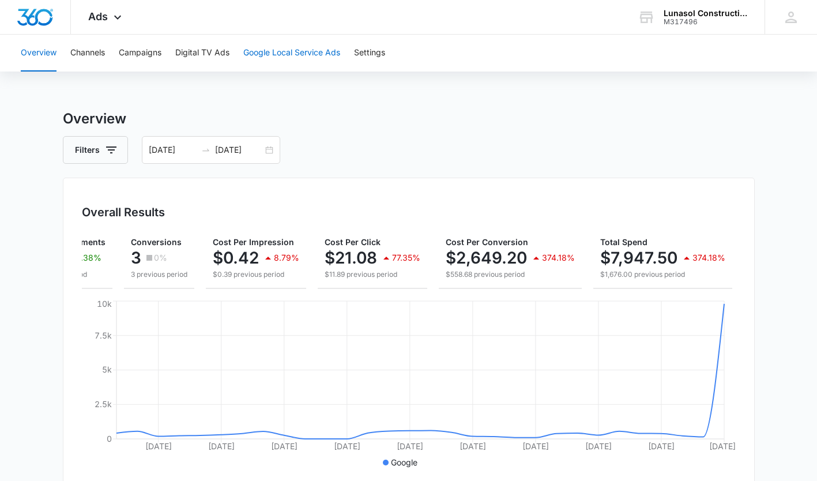
click at [330, 55] on button "Google Local Service Ads" at bounding box center [291, 53] width 97 height 37
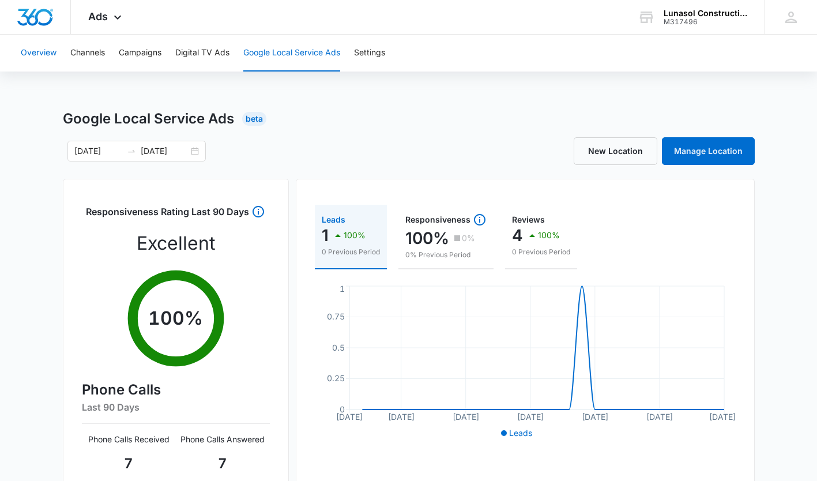
click at [42, 55] on button "Overview" at bounding box center [39, 53] width 36 height 37
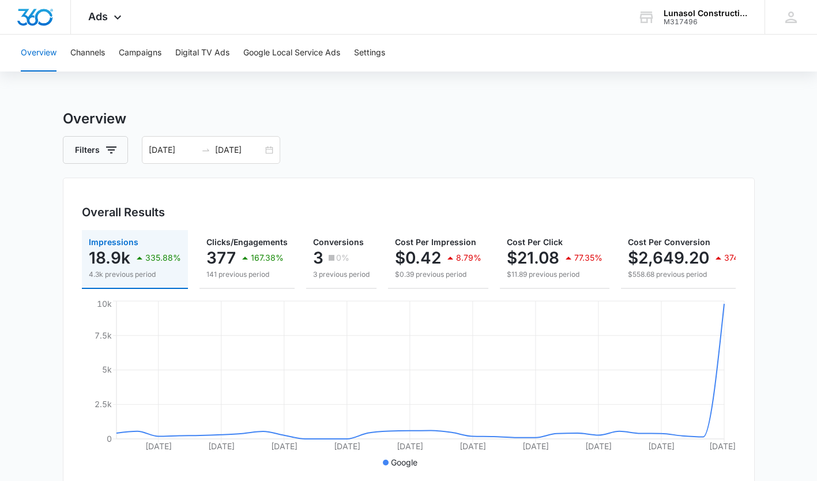
click at [179, 154] on input "06/01/2025" at bounding box center [173, 150] width 48 height 13
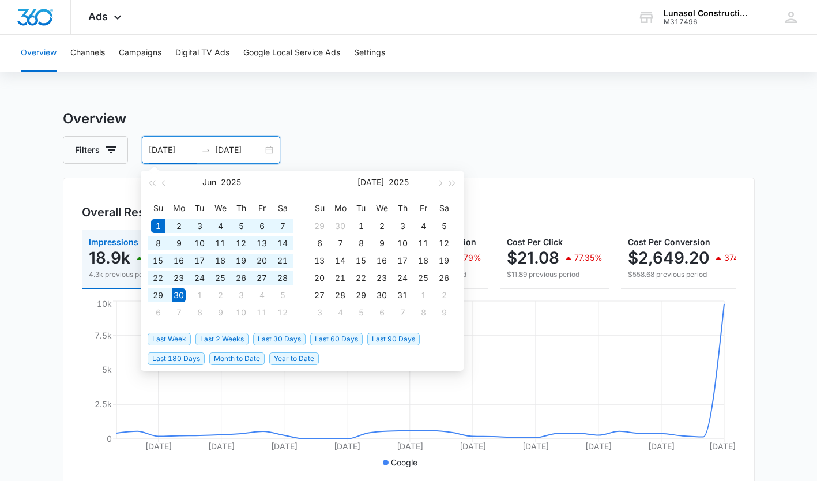
click at [164, 182] on span "button" at bounding box center [165, 183] width 6 height 6
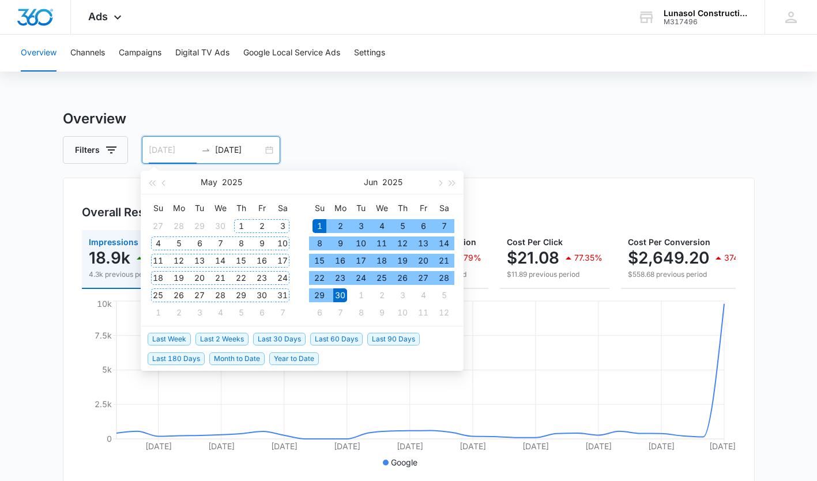
type input "05/01/2025"
click at [241, 222] on div "1" at bounding box center [241, 226] width 14 height 14
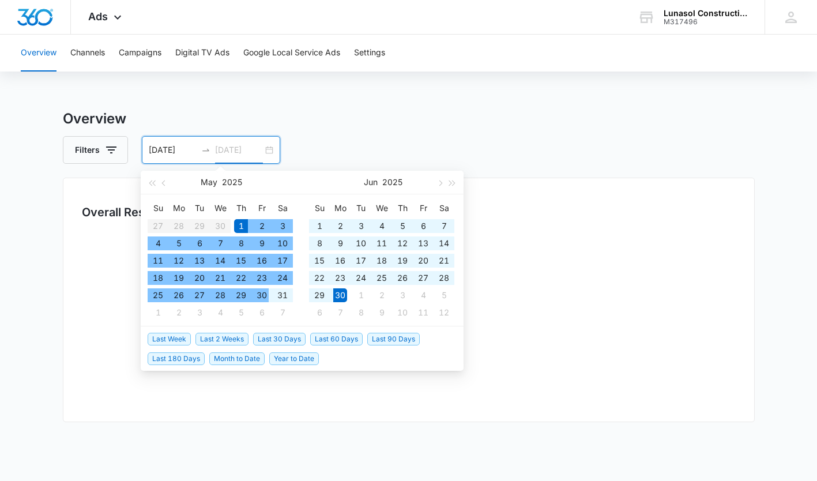
type input "05/31/2025"
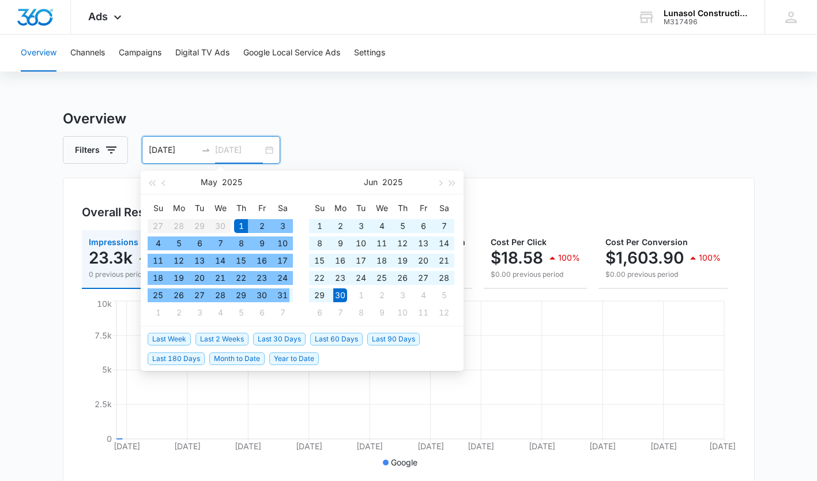
click at [283, 293] on div "31" at bounding box center [282, 295] width 14 height 14
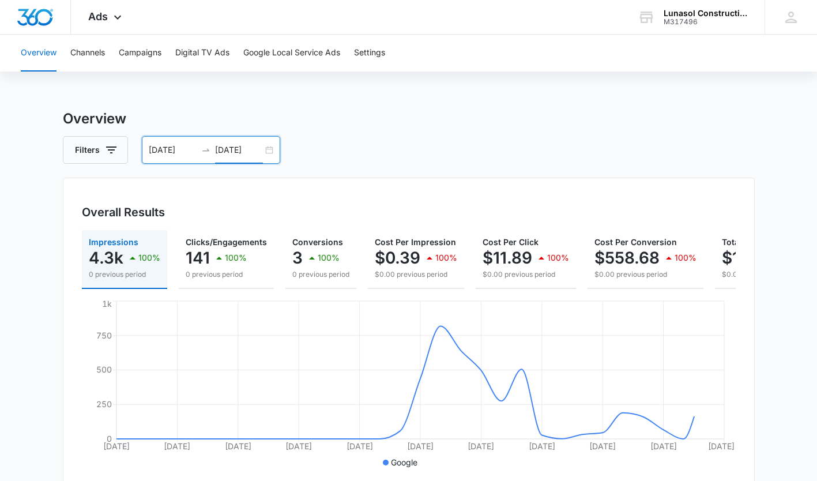
scroll to position [0, 112]
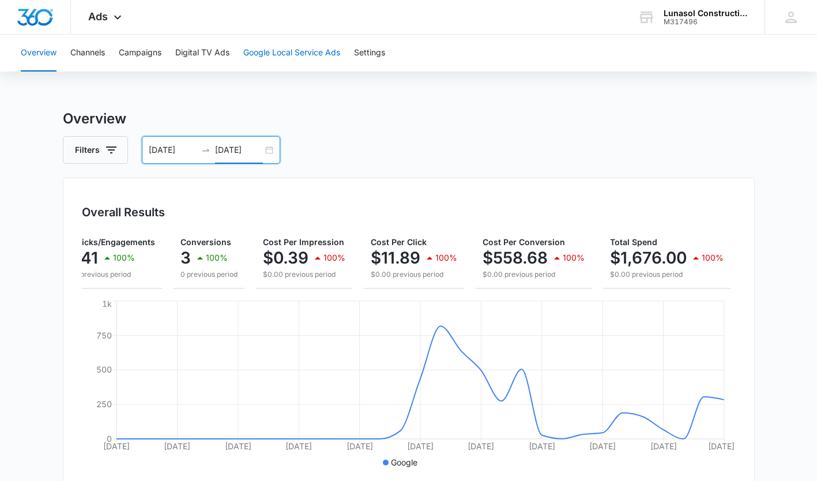
click at [299, 52] on button "Google Local Service Ads" at bounding box center [291, 53] width 97 height 37
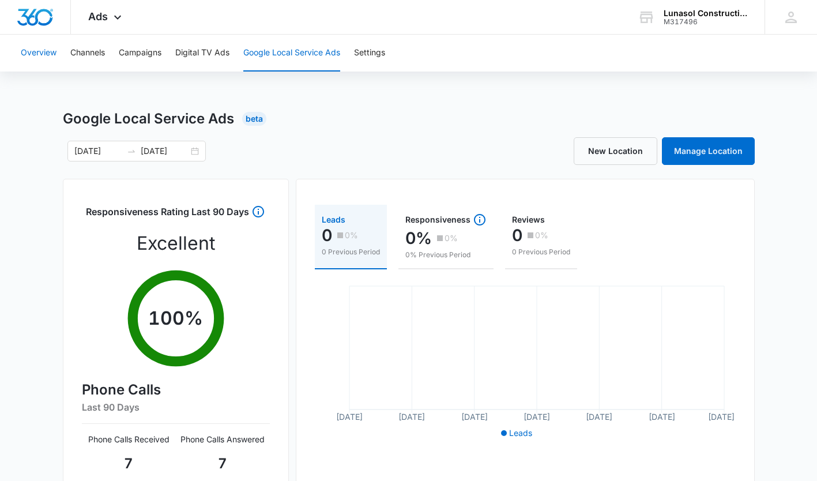
click at [40, 54] on button "Overview" at bounding box center [39, 53] width 36 height 37
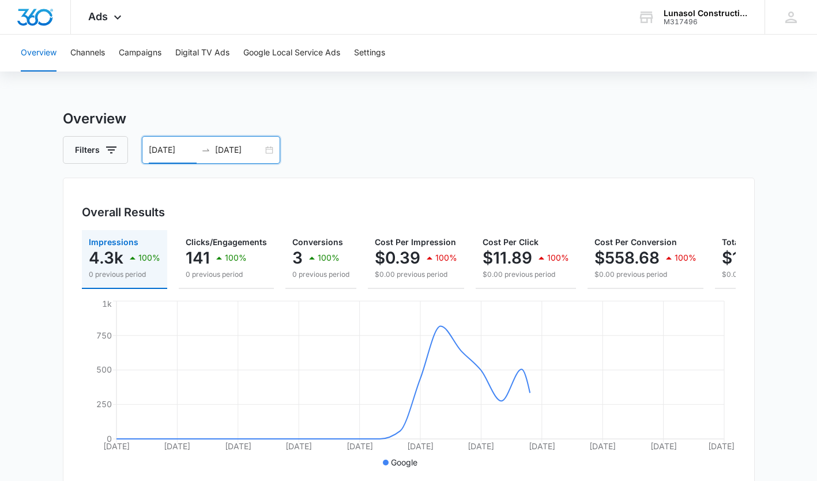
click at [171, 152] on input "05/01/2025" at bounding box center [173, 150] width 48 height 13
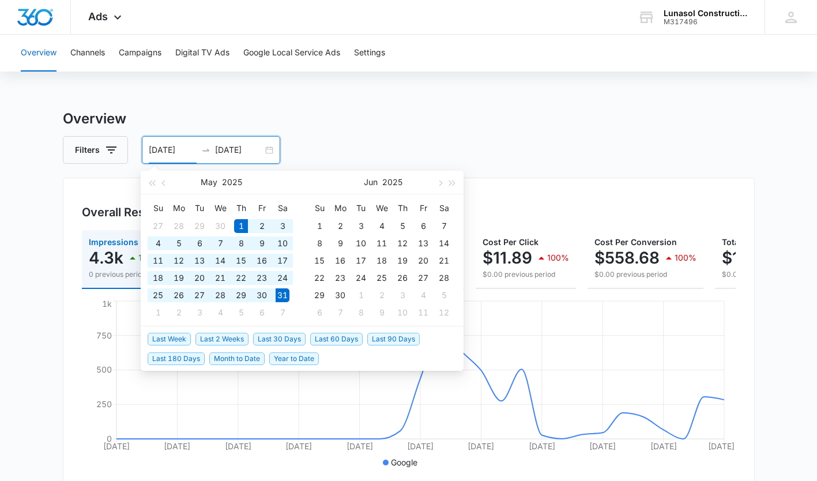
click at [164, 183] on span "button" at bounding box center [165, 183] width 6 height 6
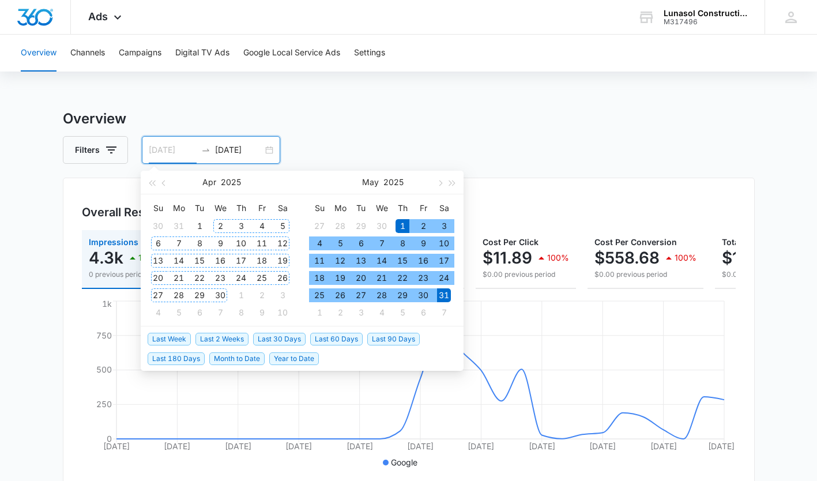
type input "04/01/2025"
click at [206, 221] on td "1" at bounding box center [199, 225] width 21 height 17
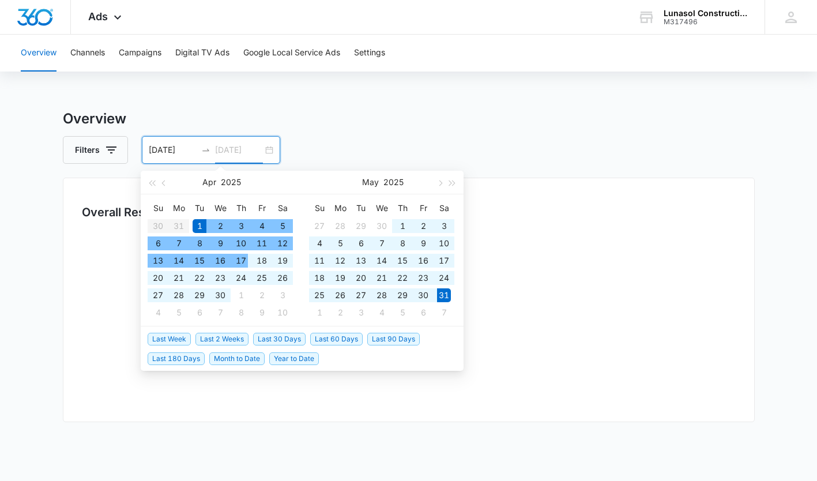
type input "04/30/2025"
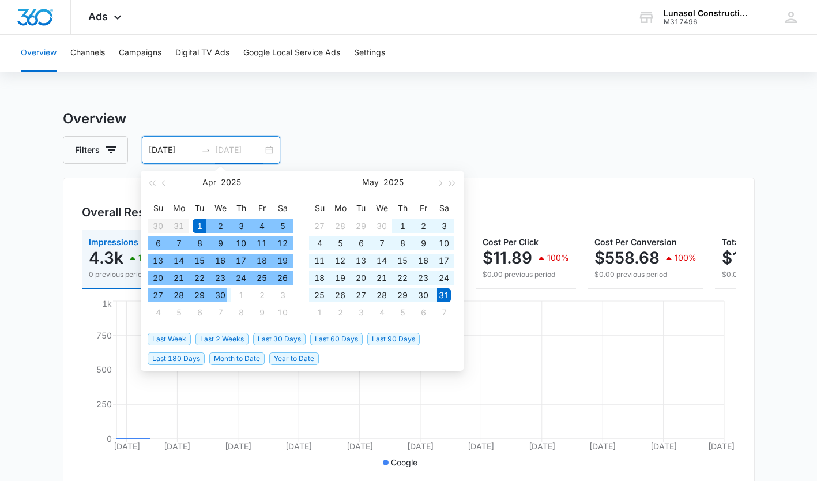
click at [221, 296] on div "30" at bounding box center [220, 295] width 14 height 14
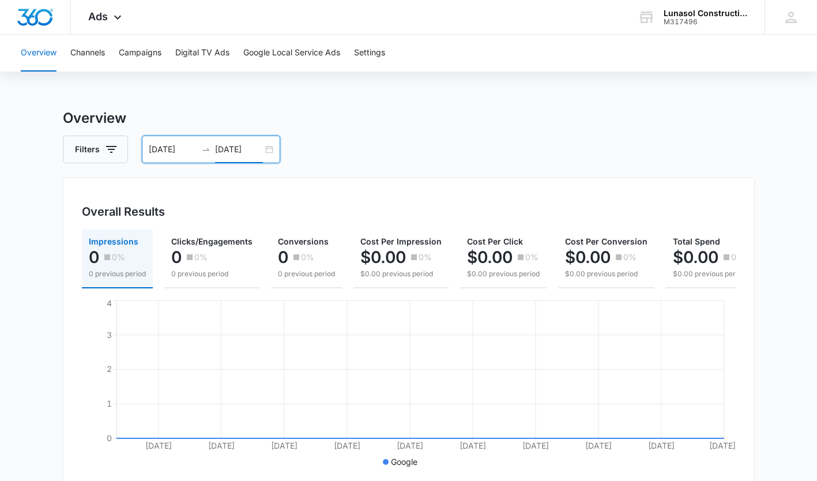
scroll to position [0, 17]
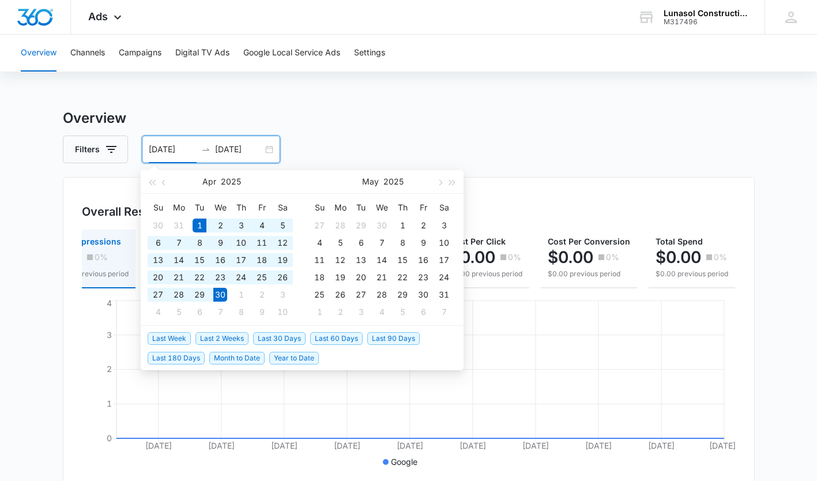
click at [167, 154] on input "04/01/2025" at bounding box center [173, 149] width 48 height 13
type input "05/01/2025"
click at [406, 223] on div "1" at bounding box center [402, 225] width 14 height 14
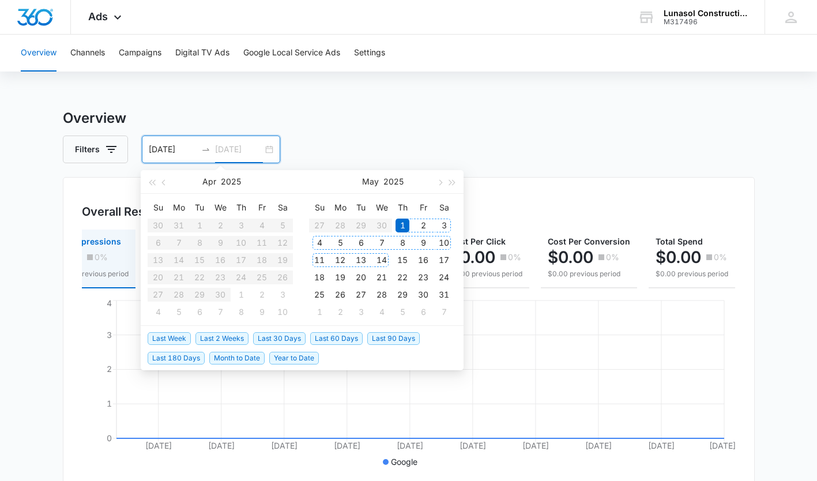
type input "05/24/2025"
type input "05/31/2025"
click at [446, 290] on div "31" at bounding box center [444, 295] width 14 height 14
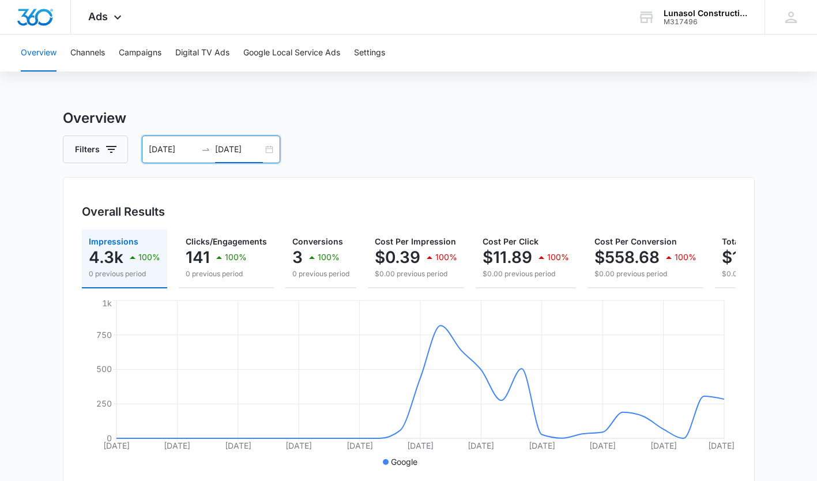
scroll to position [0, 112]
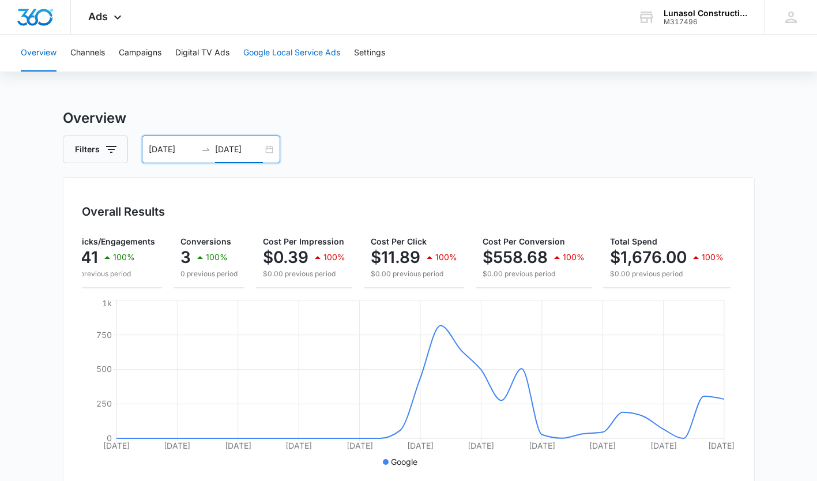
click at [332, 58] on button "Google Local Service Ads" at bounding box center [291, 53] width 97 height 37
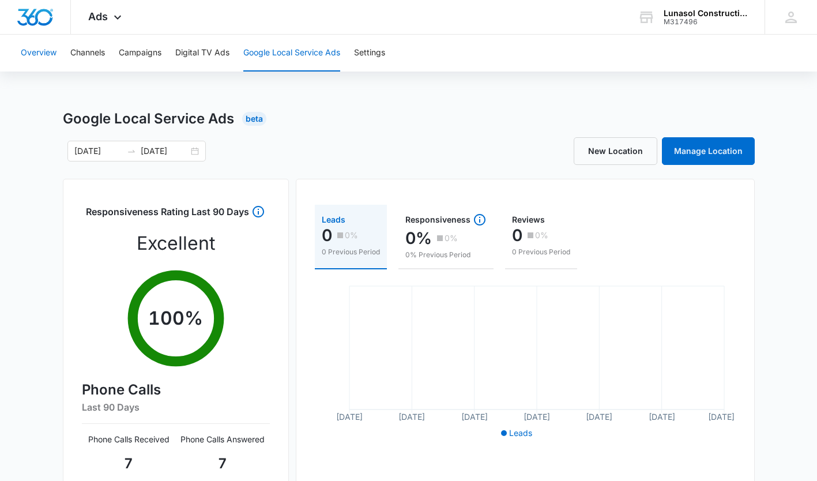
click at [46, 52] on button "Overview" at bounding box center [39, 53] width 36 height 37
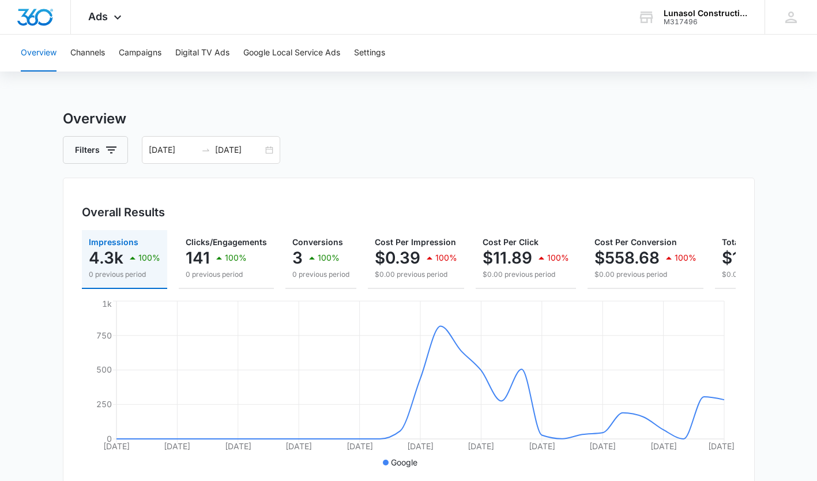
scroll to position [0, 112]
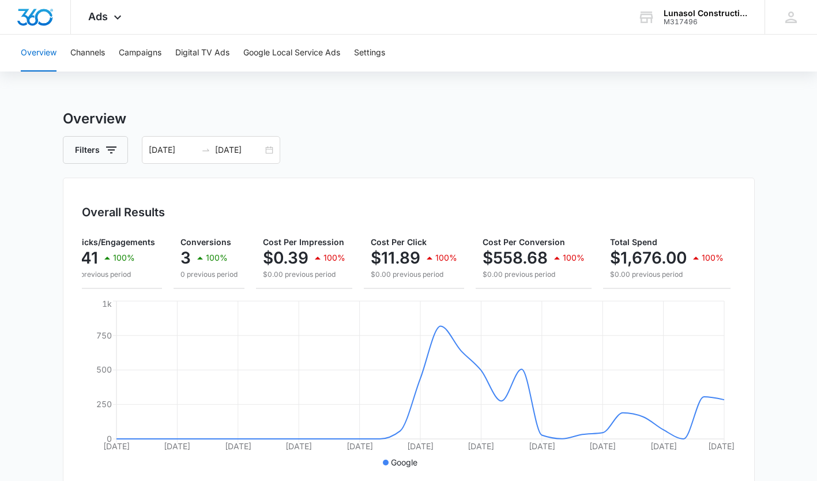
click at [417, 112] on h3 "Overview" at bounding box center [409, 118] width 692 height 21
